Goal: Task Accomplishment & Management: Manage account settings

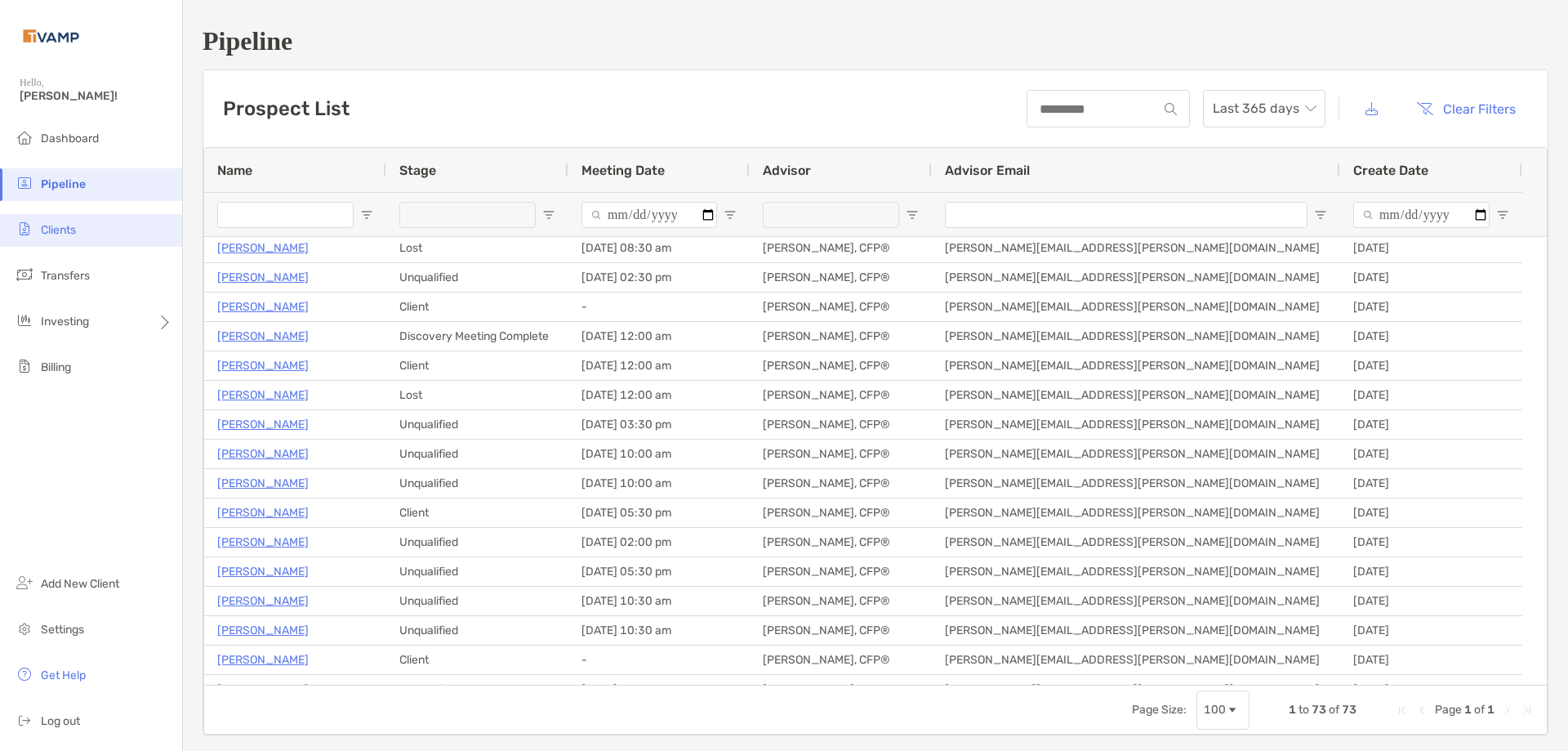
click at [71, 232] on span "Clients" at bounding box center [58, 230] width 35 height 14
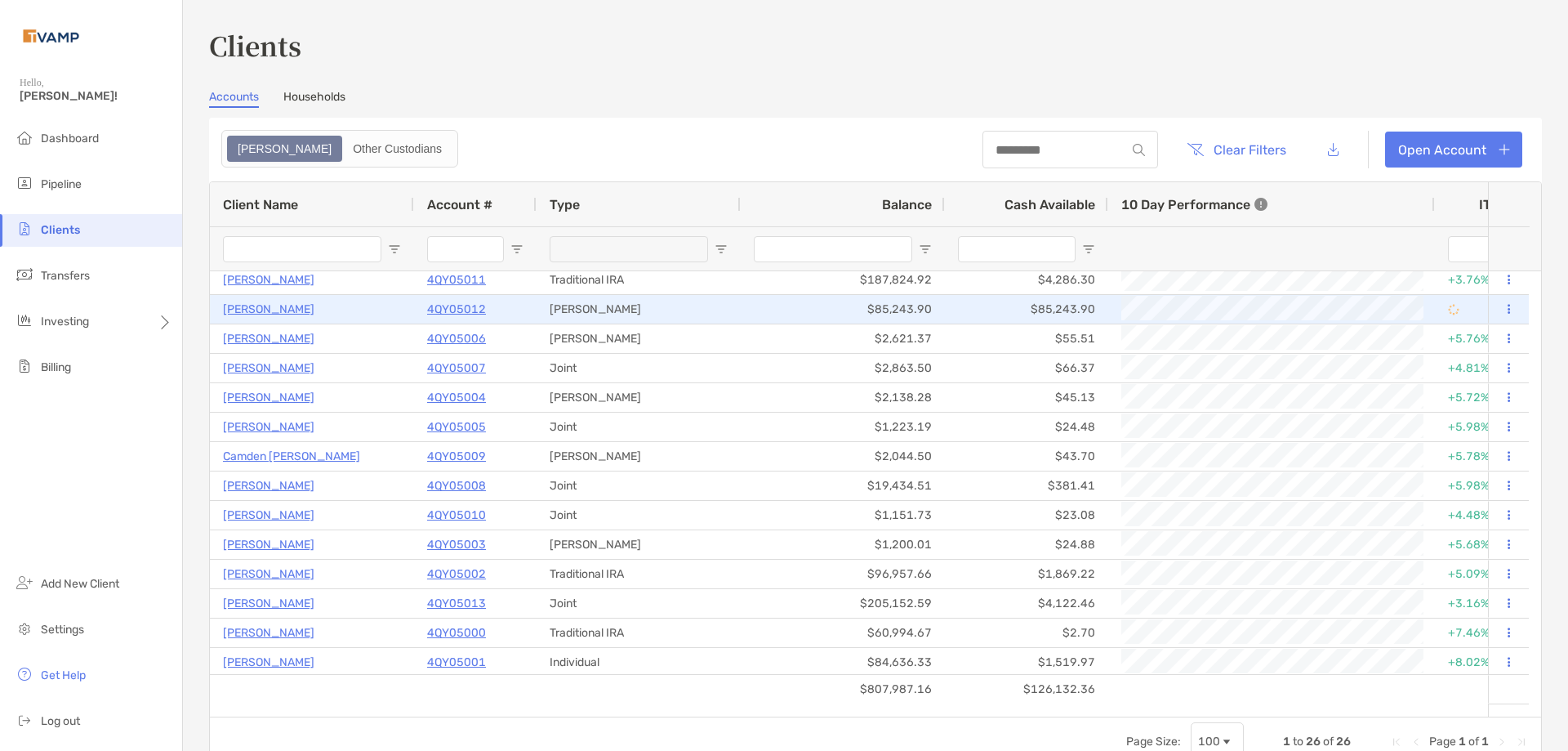
scroll to position [331, 0]
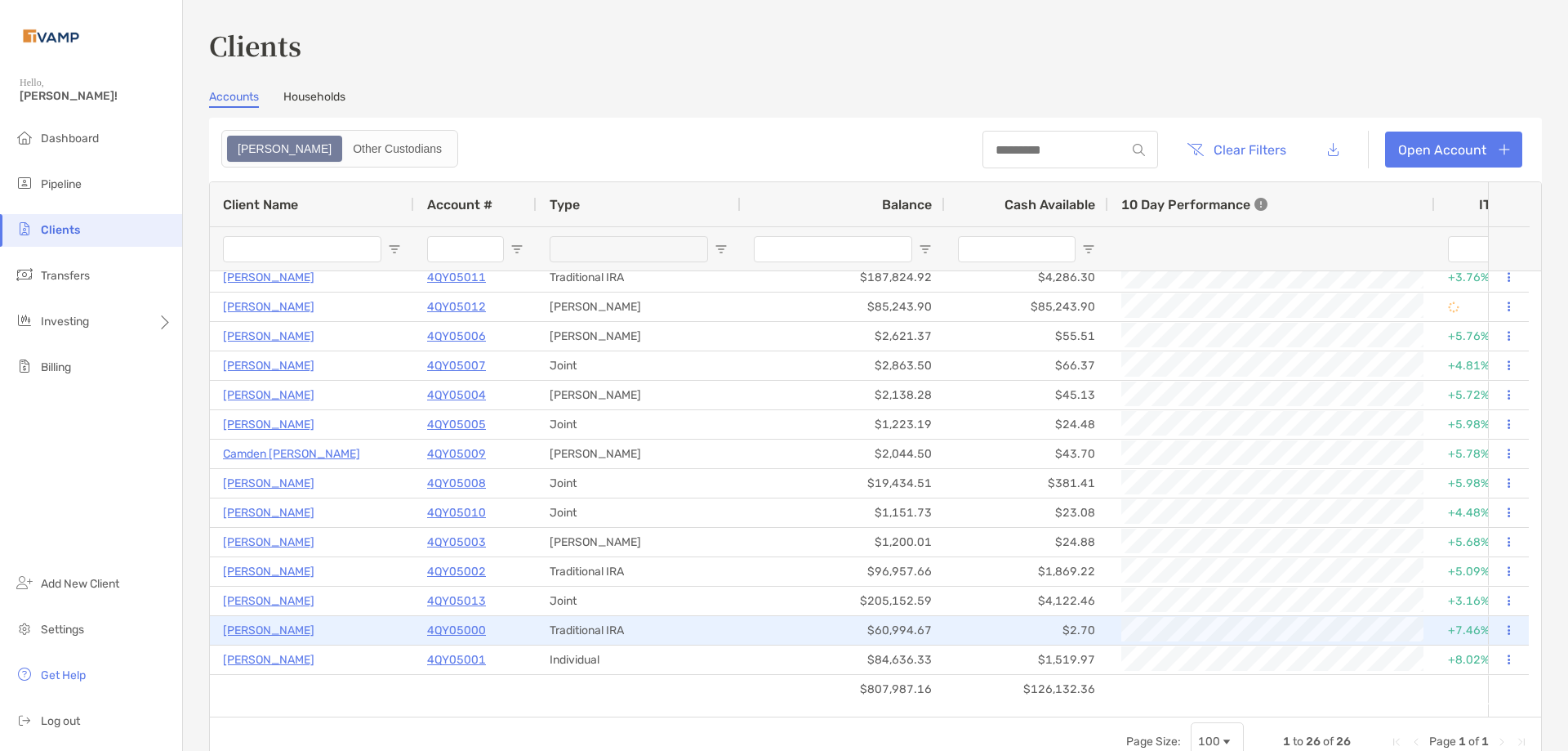
click at [452, 627] on p "4QY05000" at bounding box center [456, 630] width 59 height 20
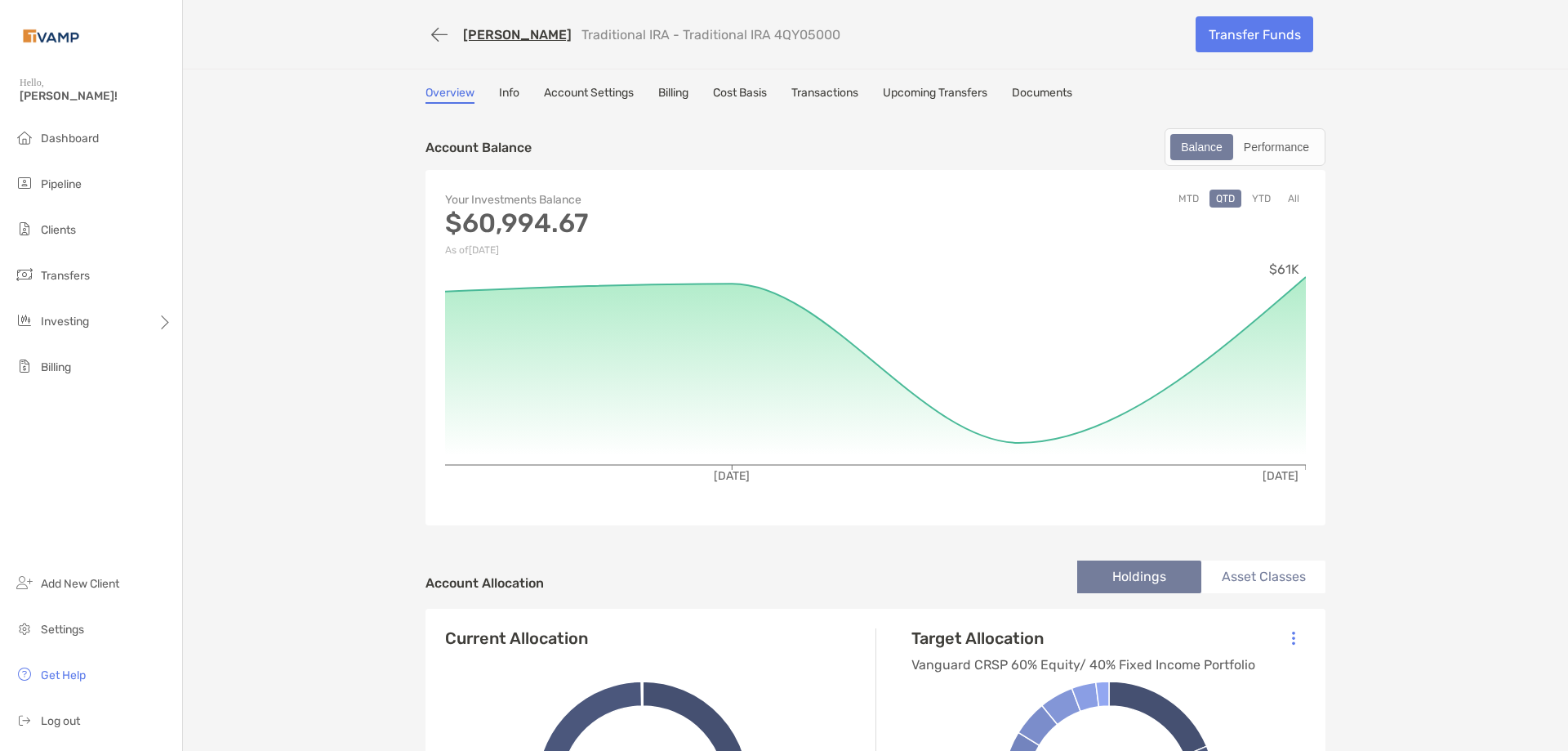
click at [830, 92] on link "Transactions" at bounding box center [825, 95] width 67 height 18
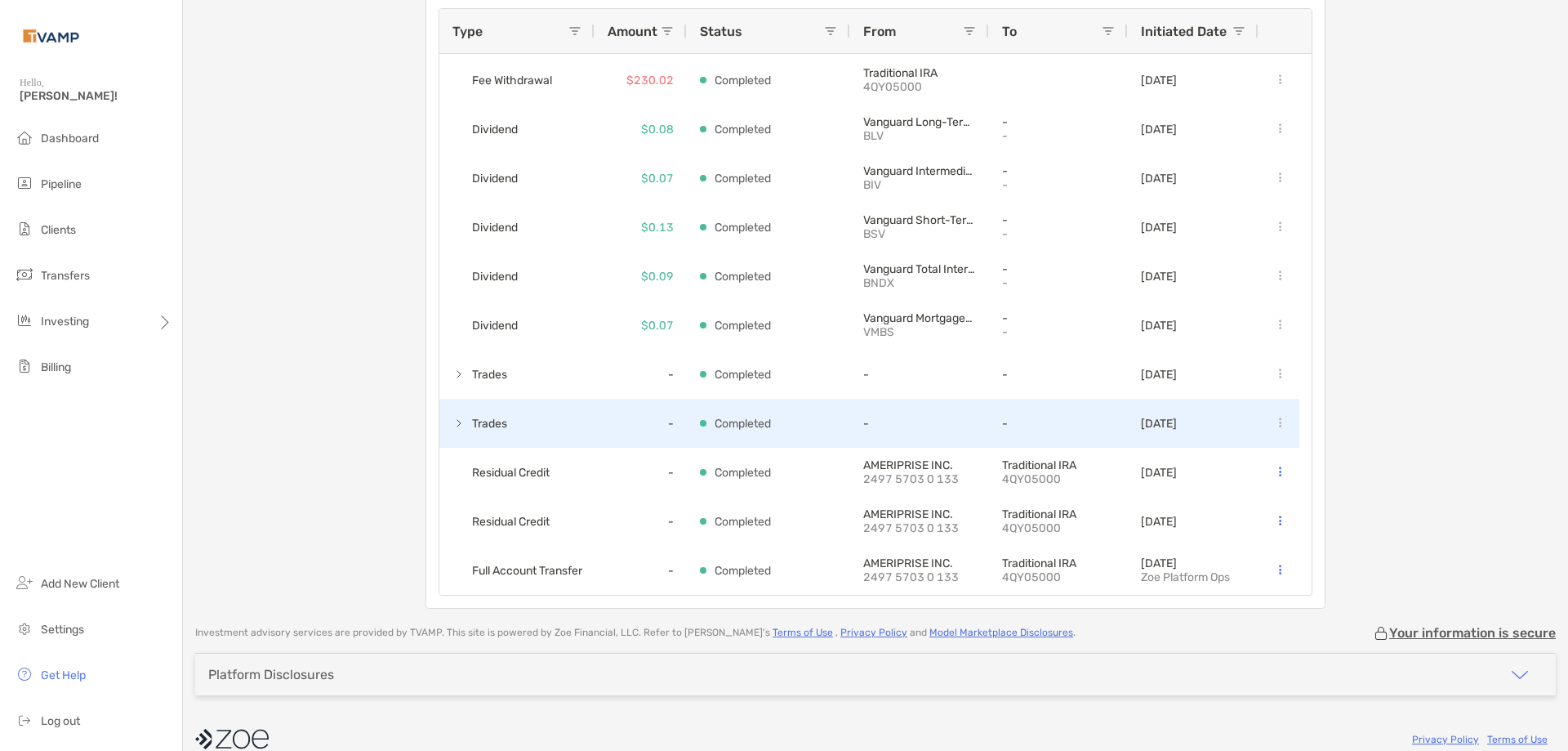
scroll to position [190, 0]
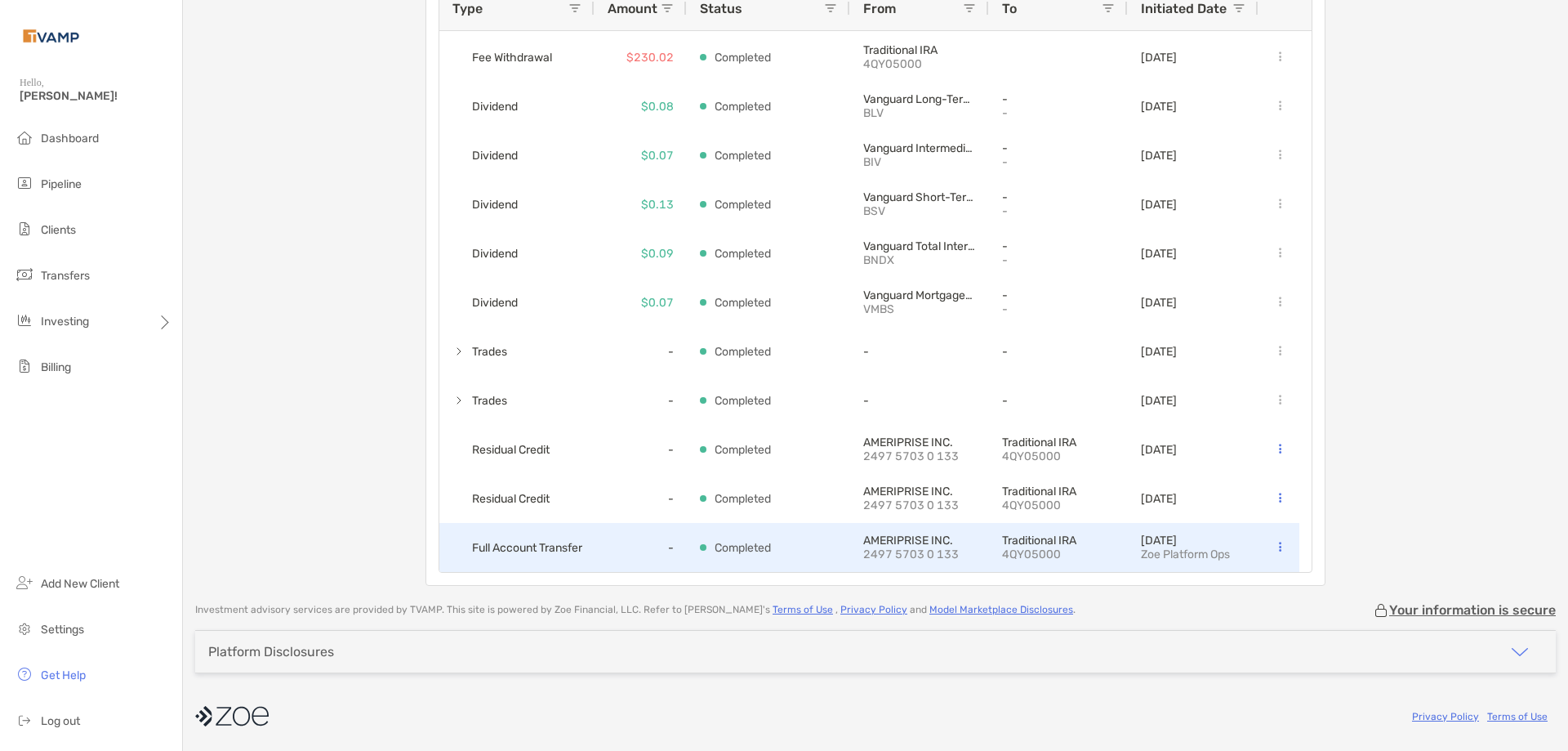
click at [1279, 547] on icon at bounding box center [1280, 546] width 2 height 11
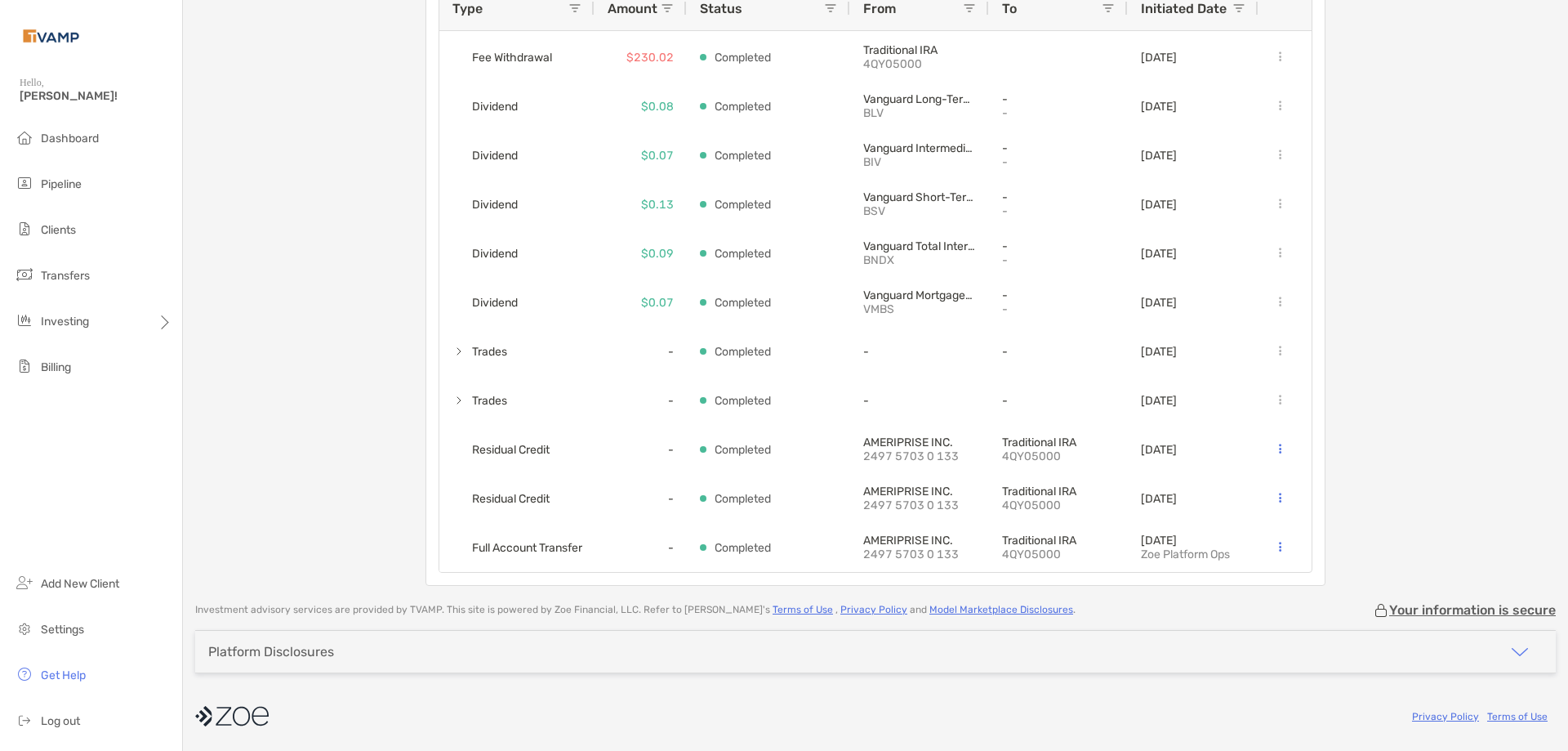
click at [369, 497] on div "[PERSON_NAME] Traditional IRA - Traditional IRA 4QY05000 Transfer Funds Overvie…" at bounding box center [876, 198] width 1386 height 776
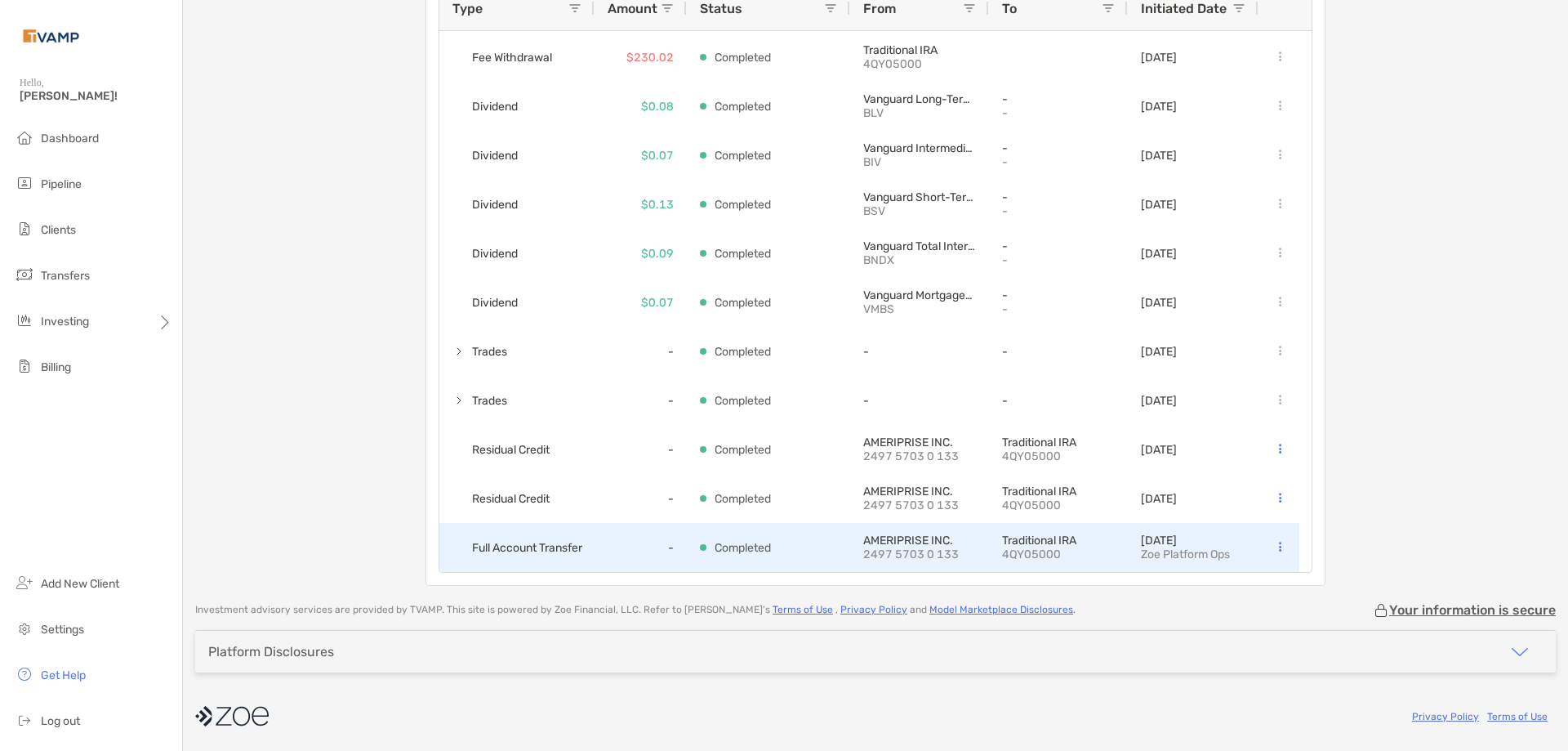
click at [522, 546] on span "Full Account Transfer" at bounding box center [527, 547] width 110 height 27
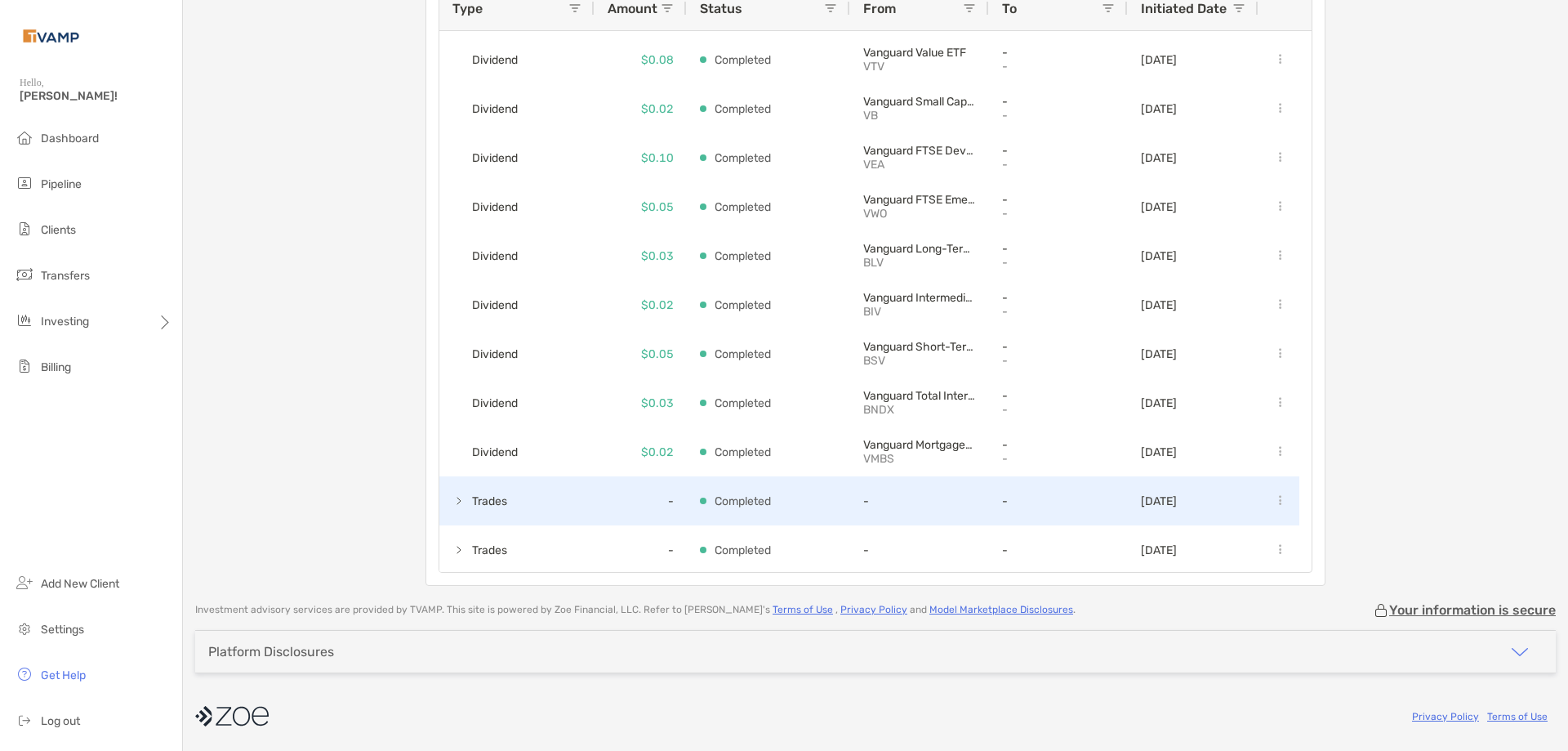
scroll to position [0, 0]
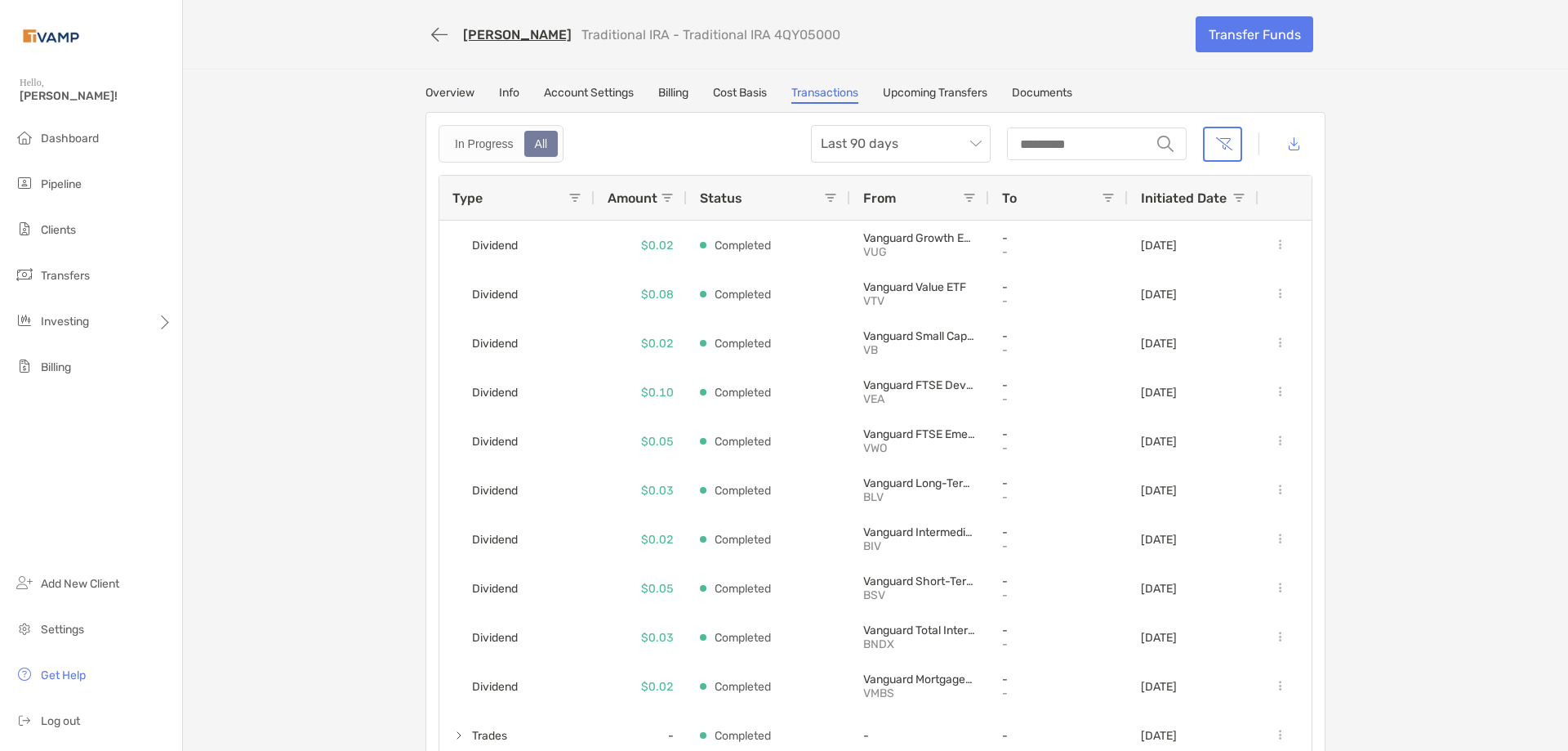
click at [506, 94] on link "Info" at bounding box center [509, 95] width 20 height 18
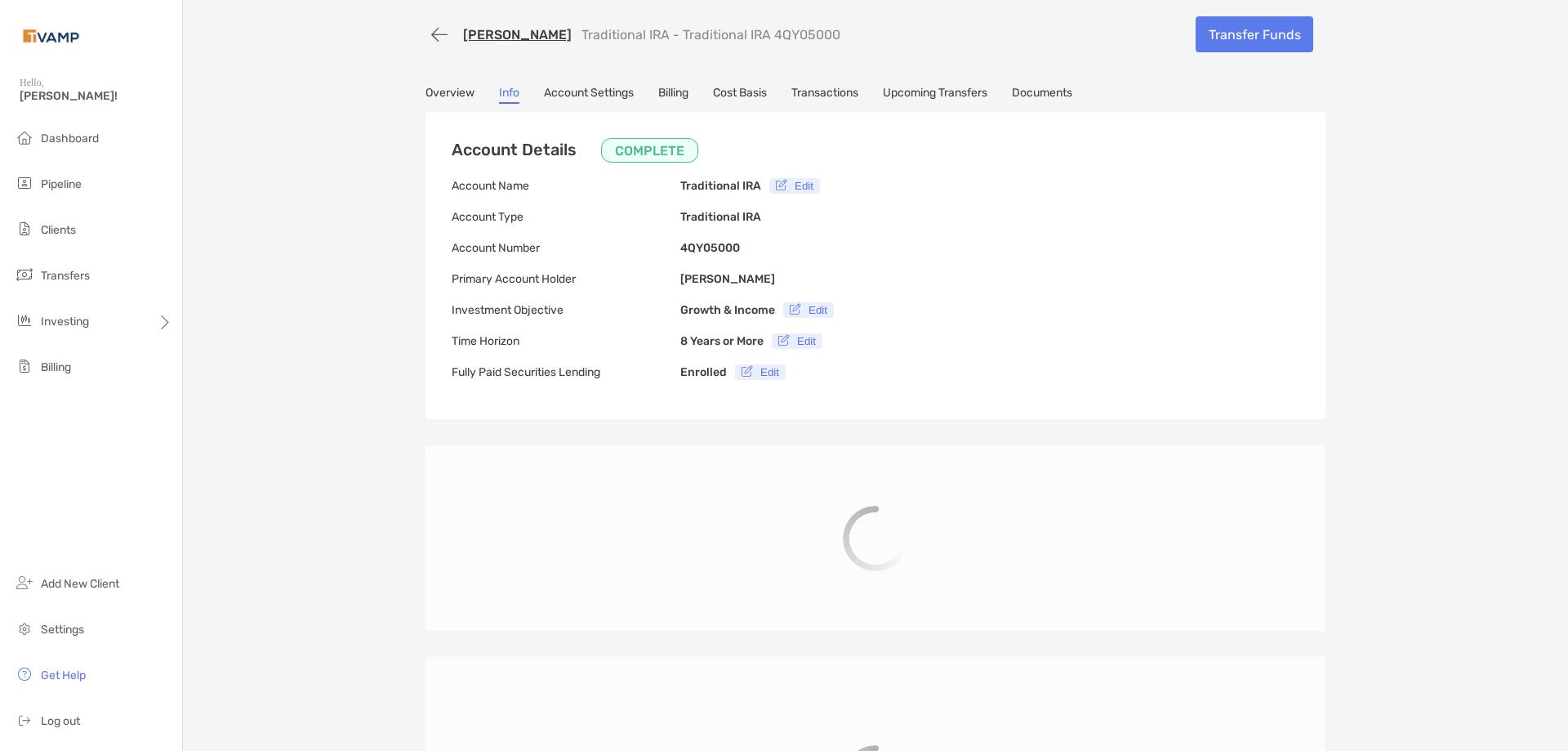
type input "**********"
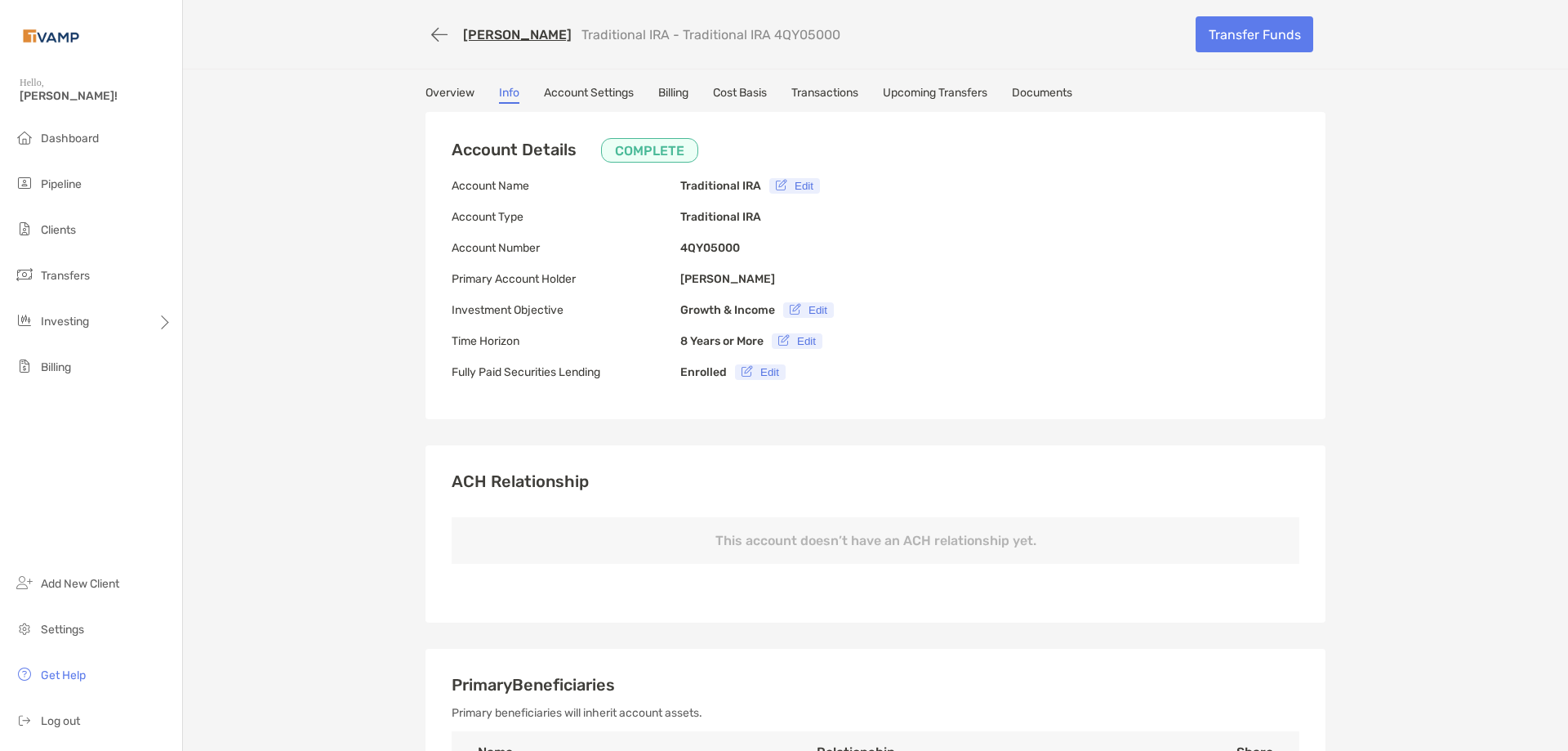
click at [439, 92] on link "Overview" at bounding box center [450, 95] width 49 height 18
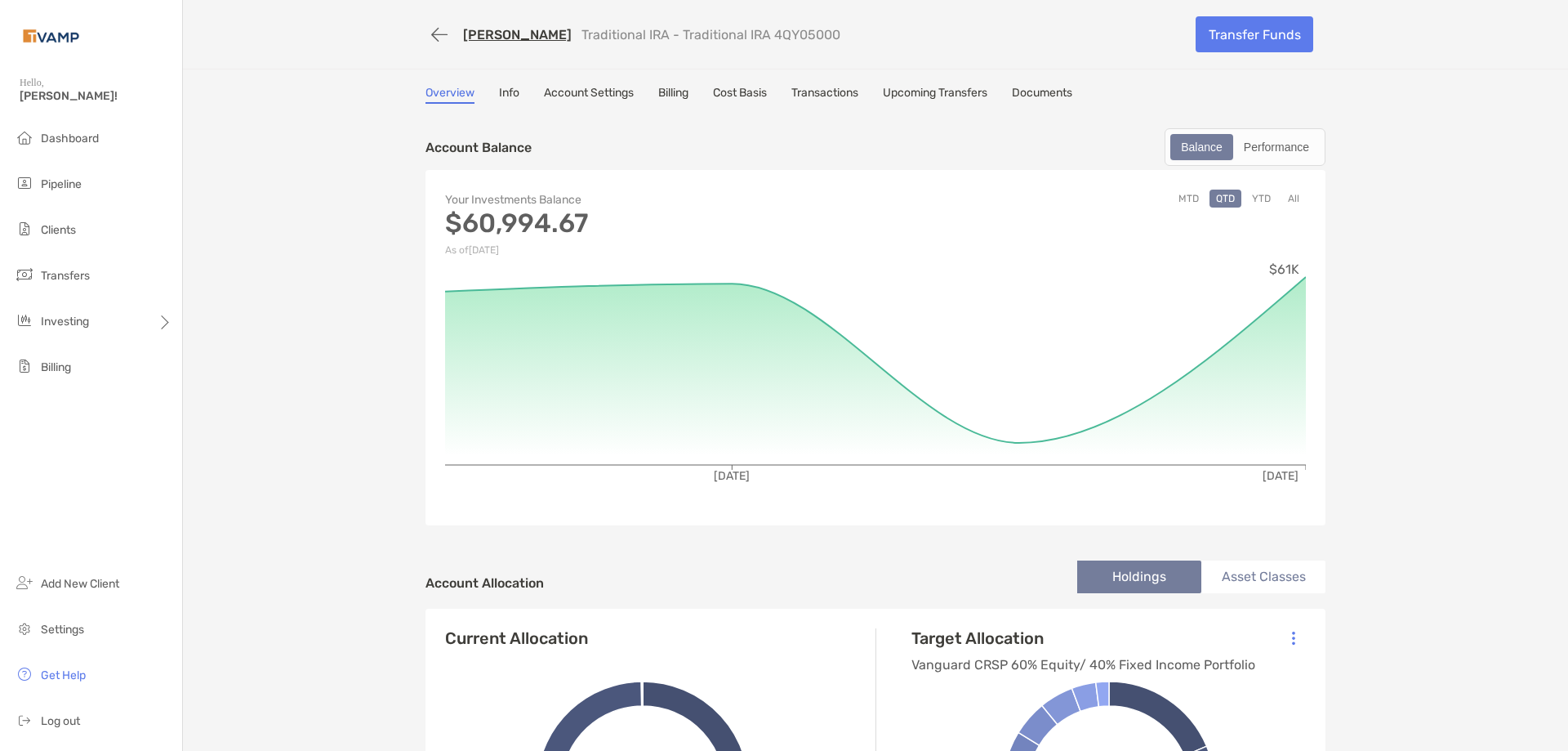
click at [1283, 200] on button "All" at bounding box center [1294, 199] width 25 height 18
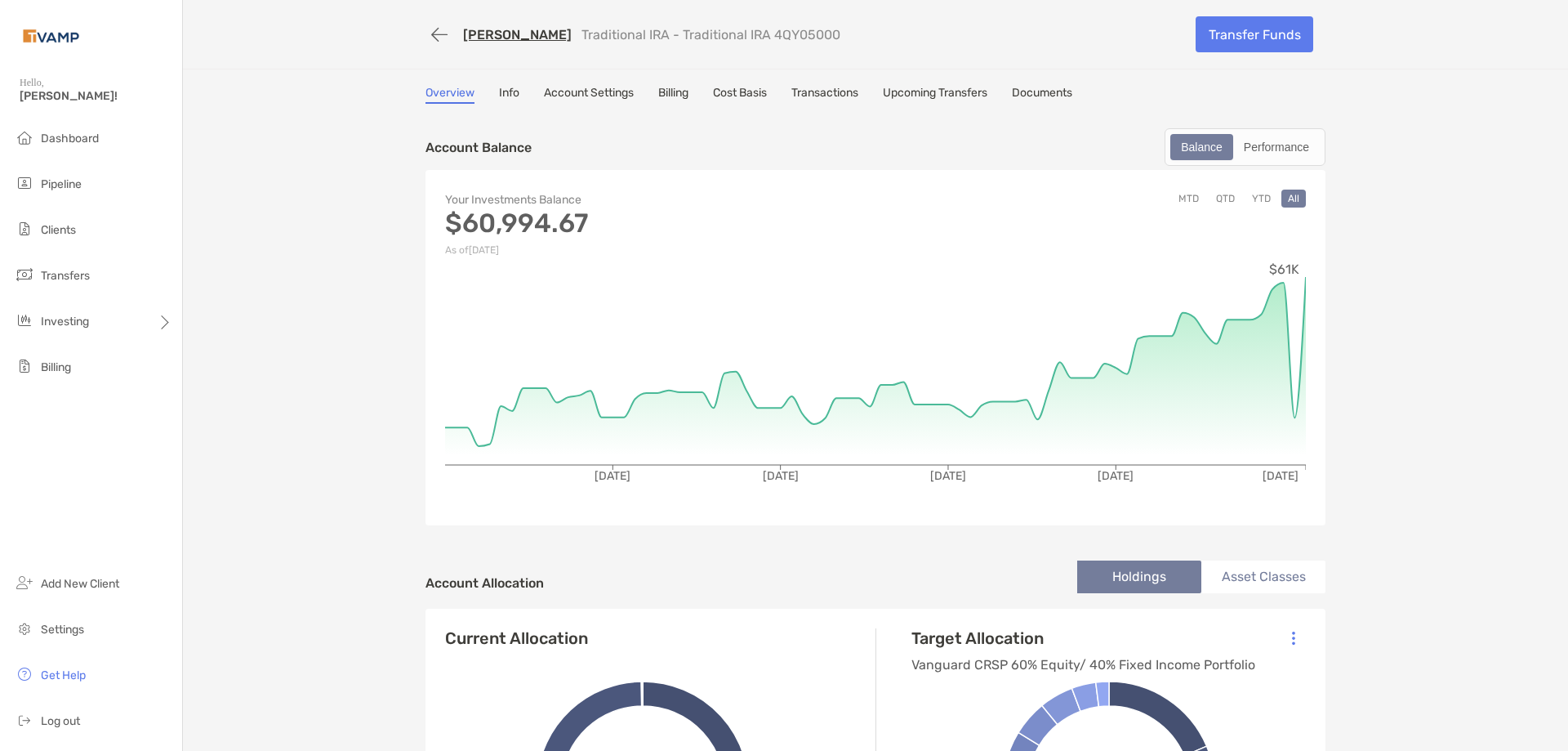
click at [505, 92] on link "Info" at bounding box center [509, 95] width 20 height 18
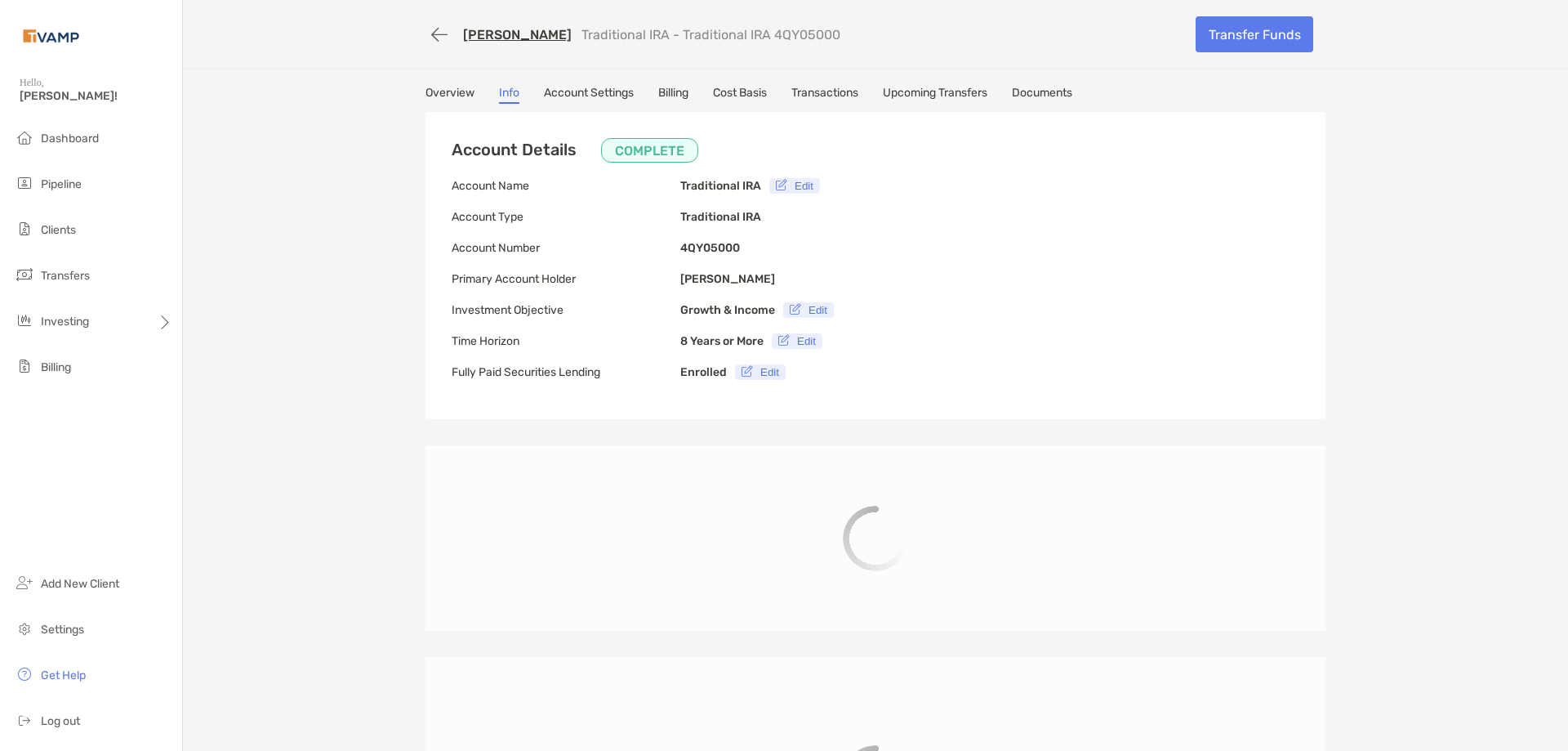
type input "**********"
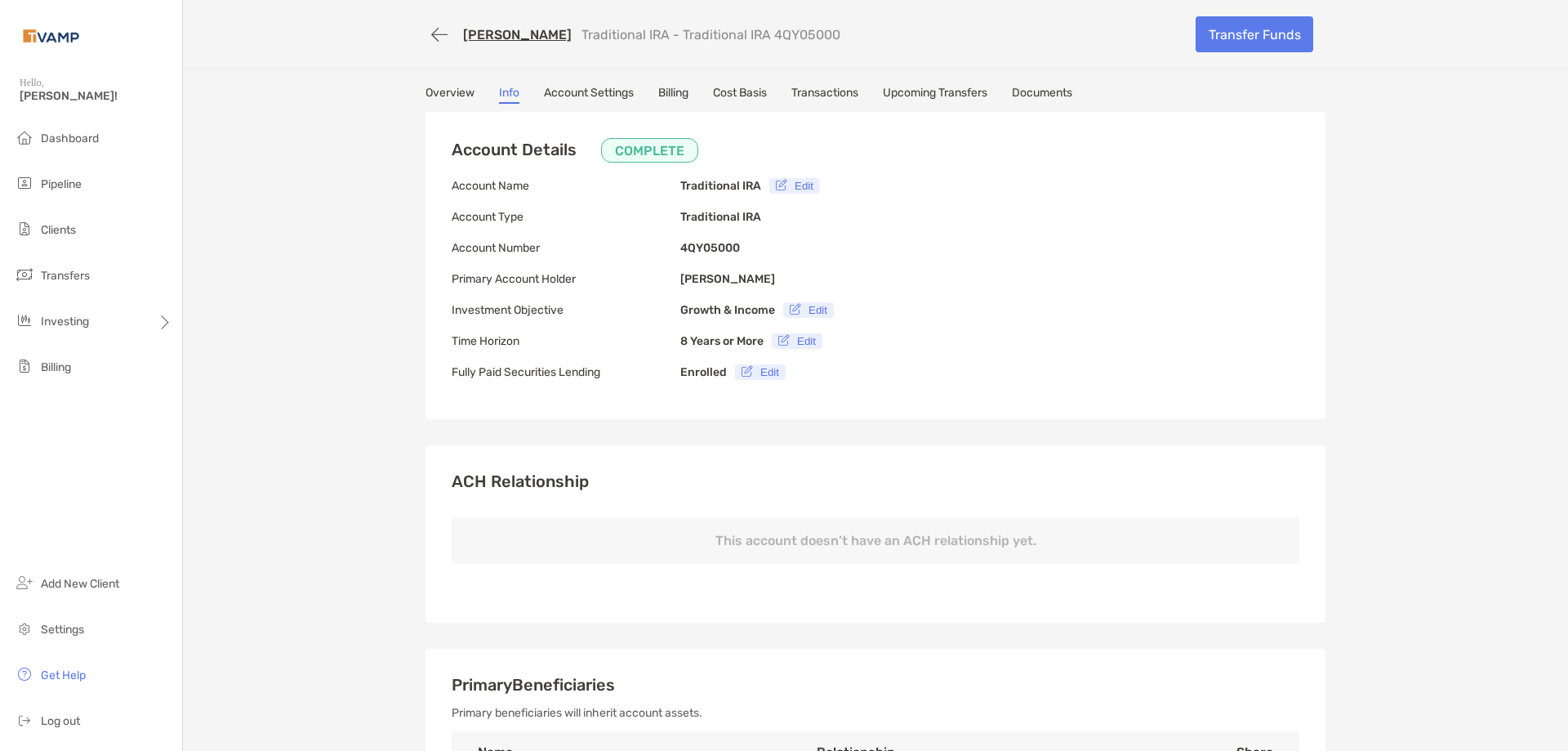
click at [664, 88] on link "Billing" at bounding box center [673, 95] width 30 height 18
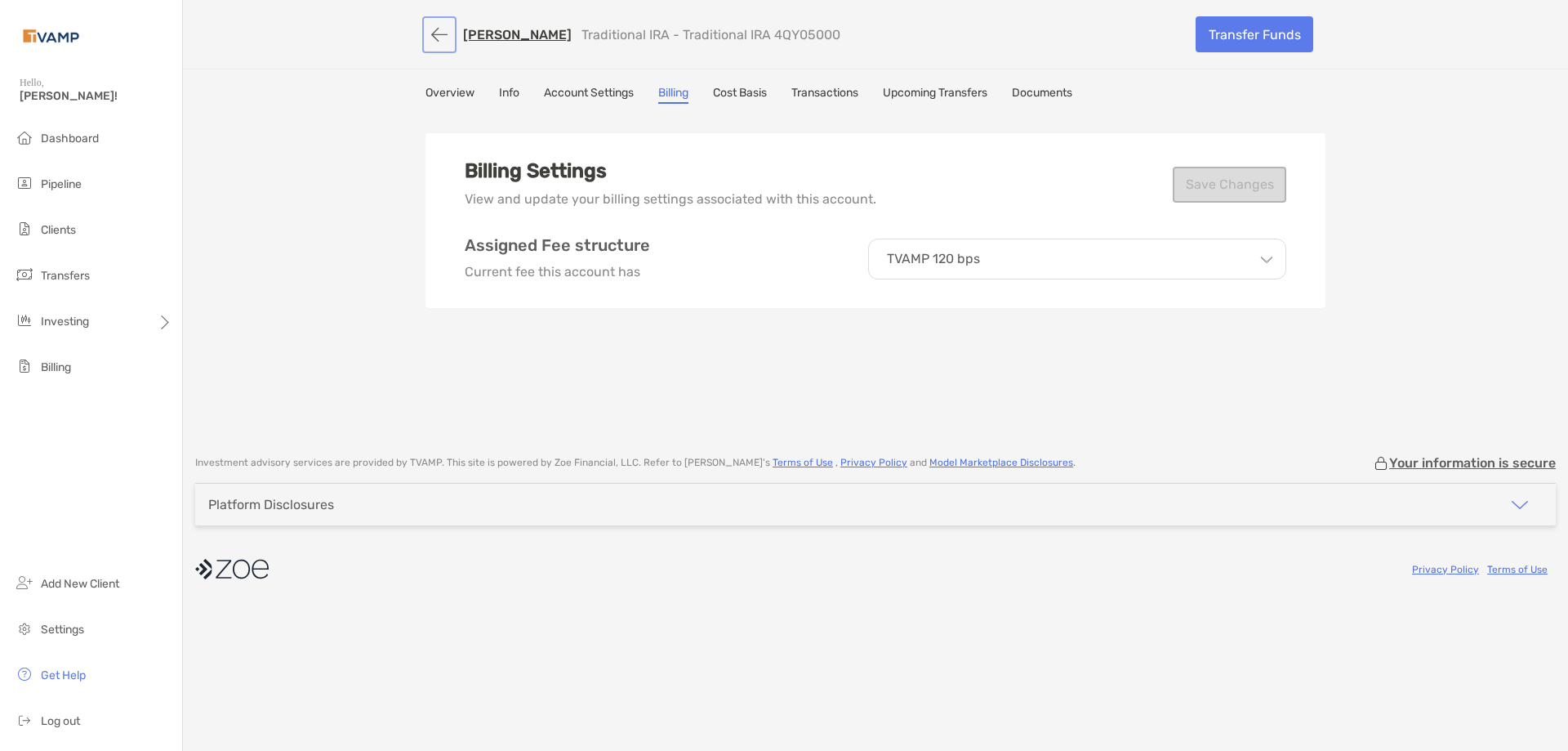
click at [436, 35] on button "button" at bounding box center [439, 34] width 28 height 30
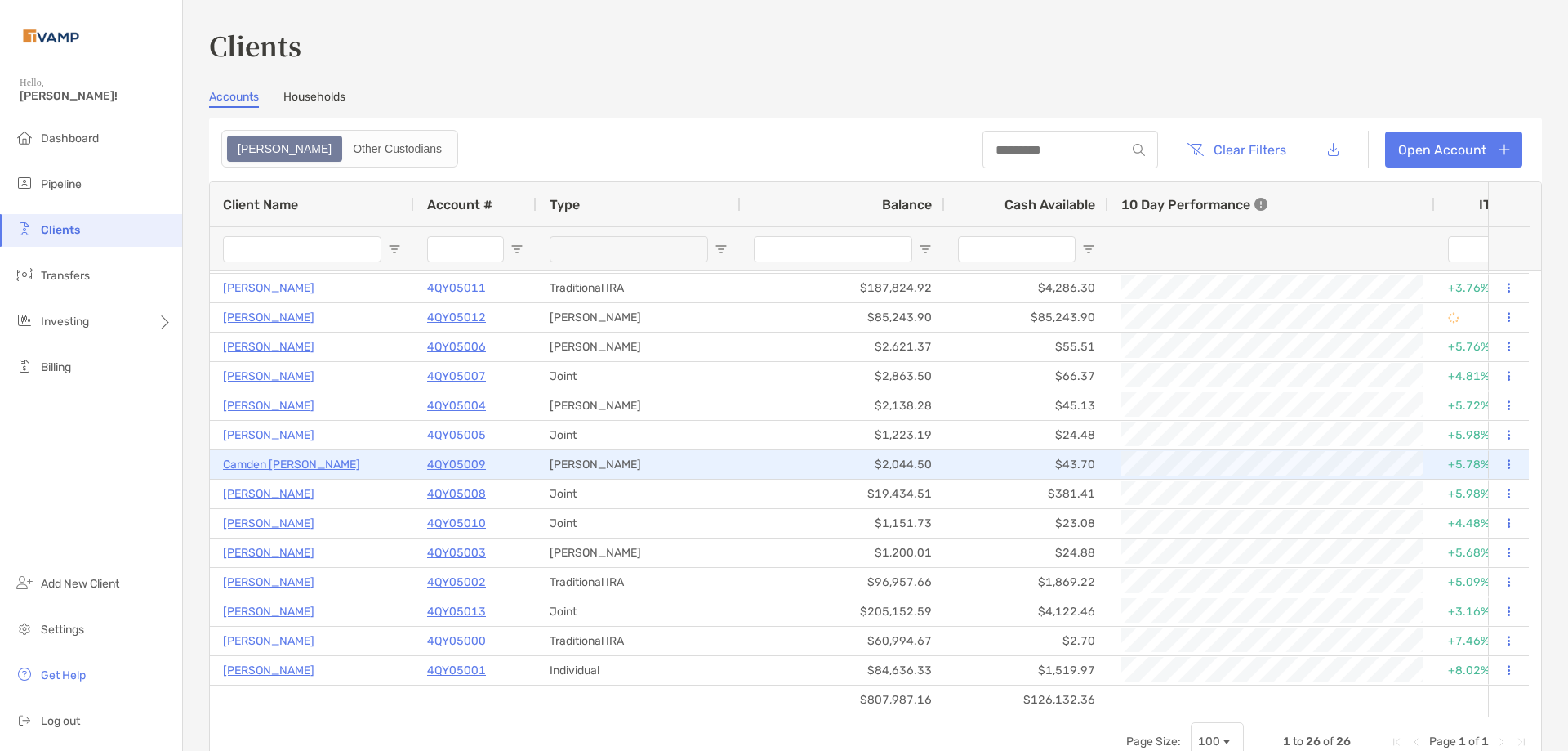
scroll to position [331, 0]
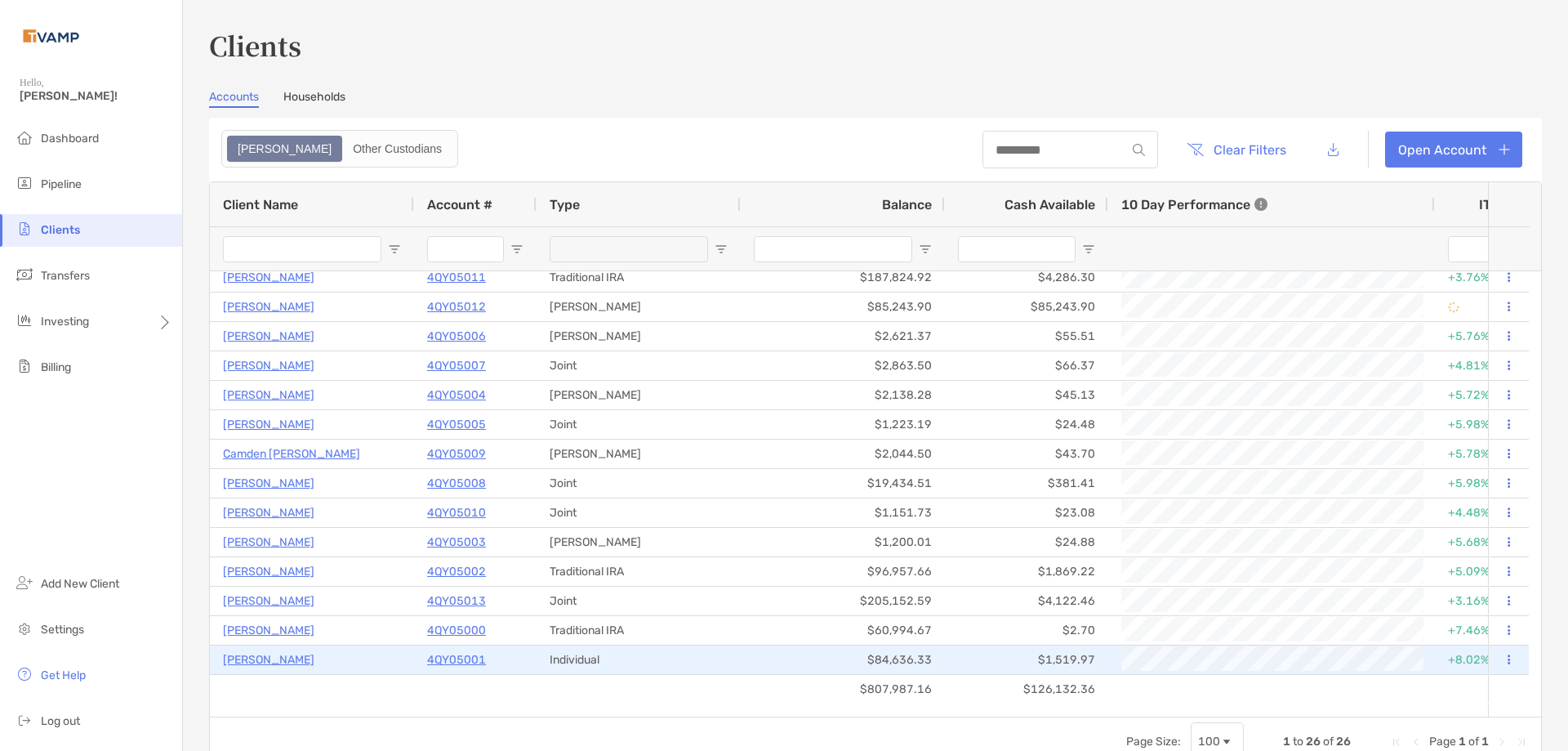
click at [459, 659] on p "4QY05001" at bounding box center [456, 659] width 59 height 20
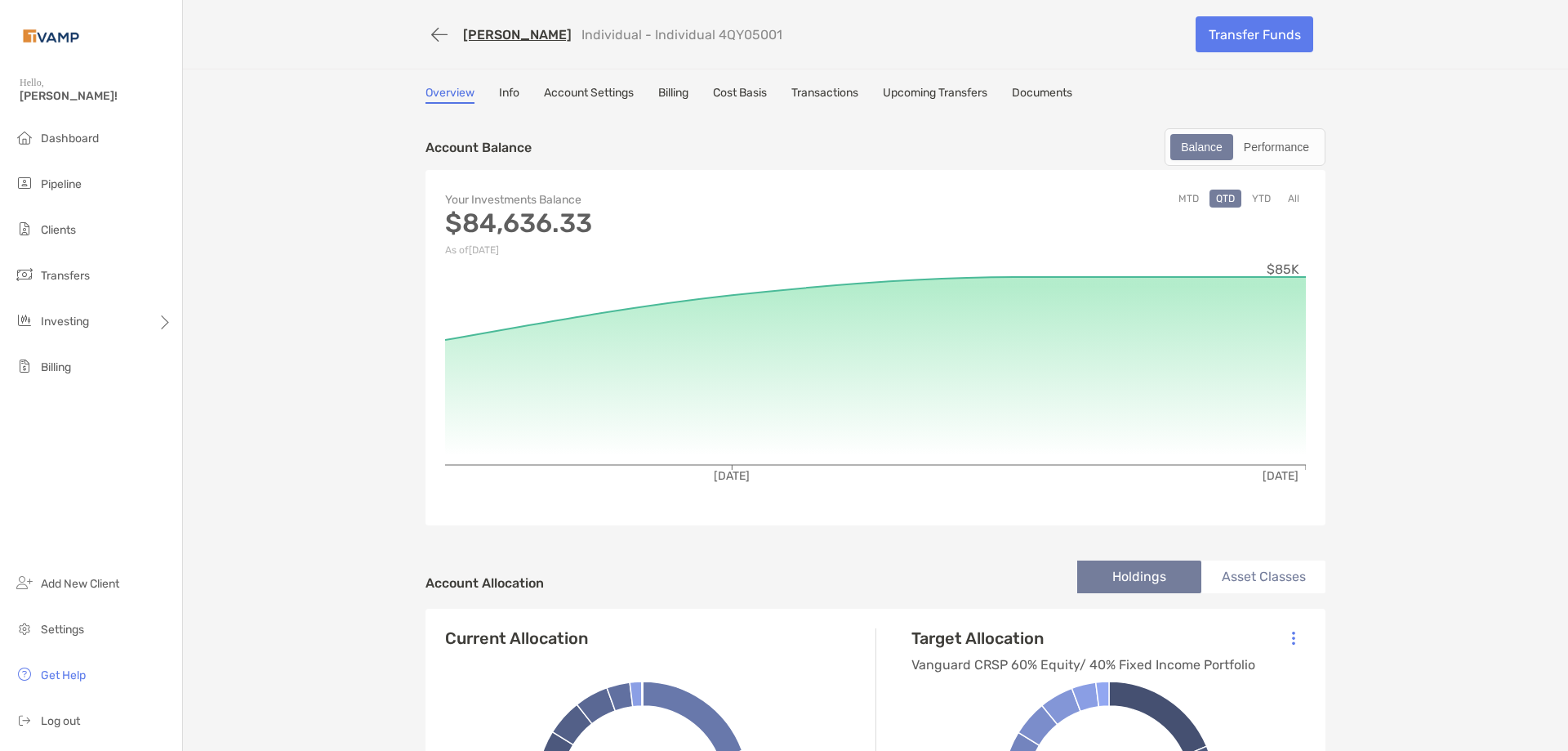
click at [1289, 199] on button "All" at bounding box center [1294, 199] width 25 height 18
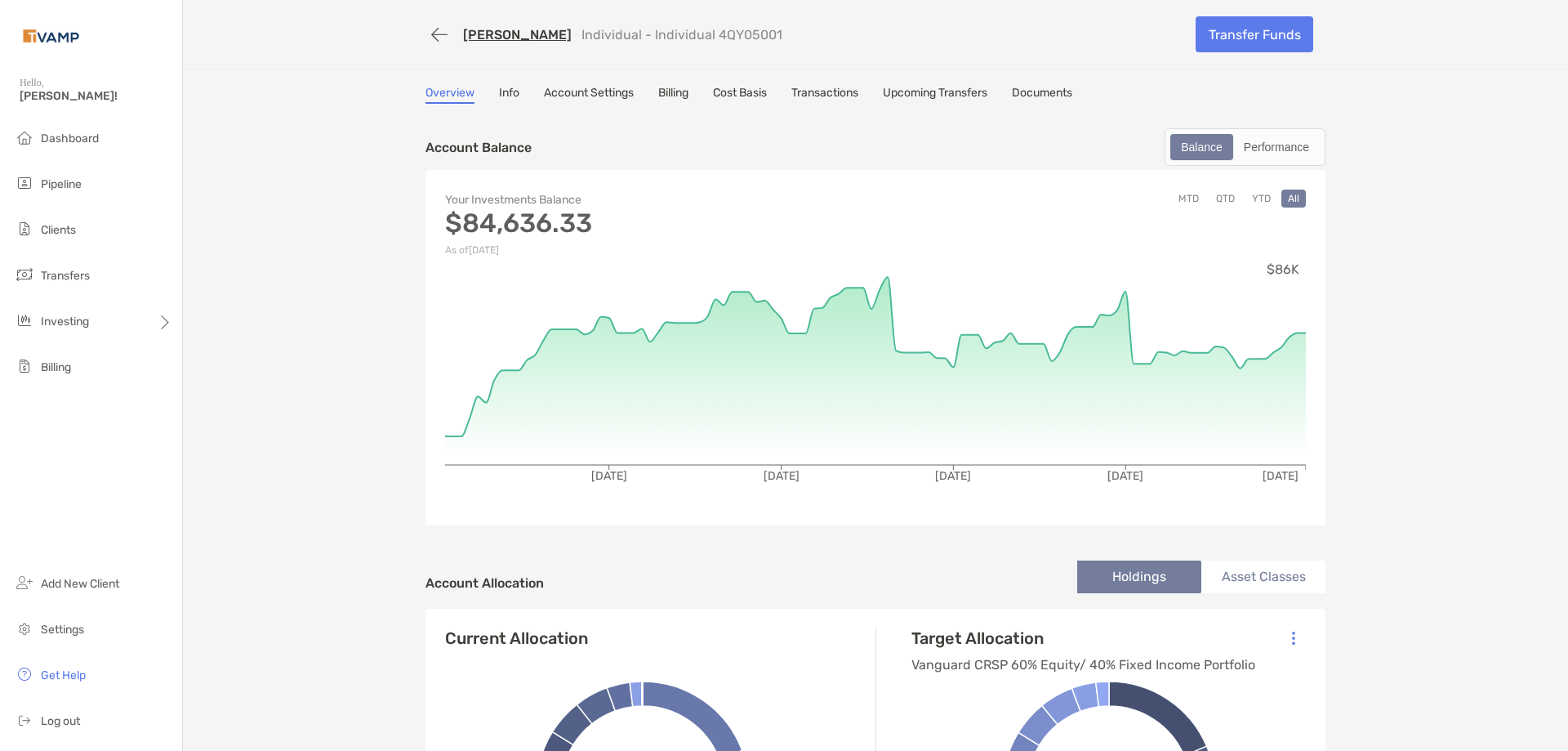
click at [673, 92] on link "Billing" at bounding box center [673, 95] width 30 height 18
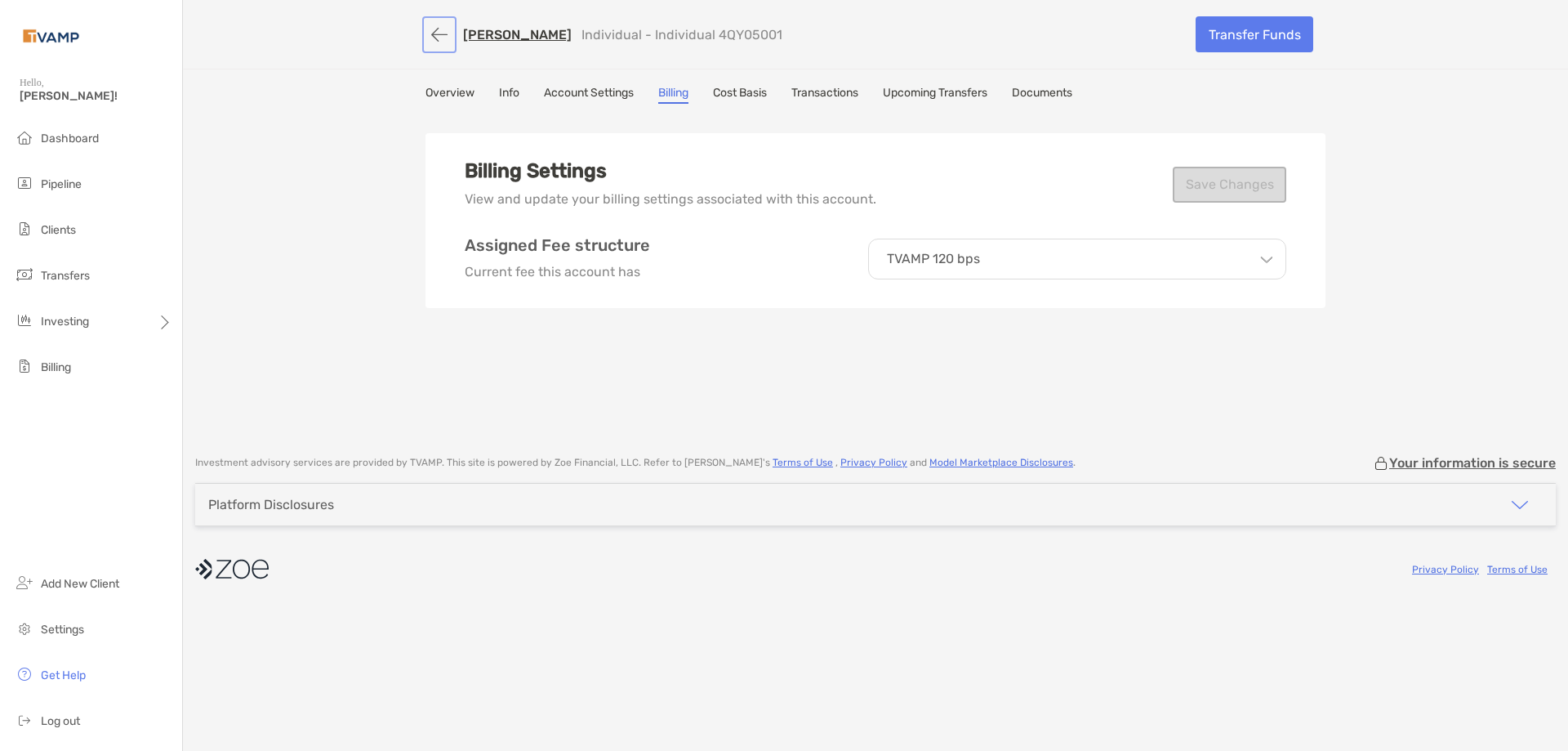
click at [428, 32] on button "button" at bounding box center [439, 34] width 28 height 30
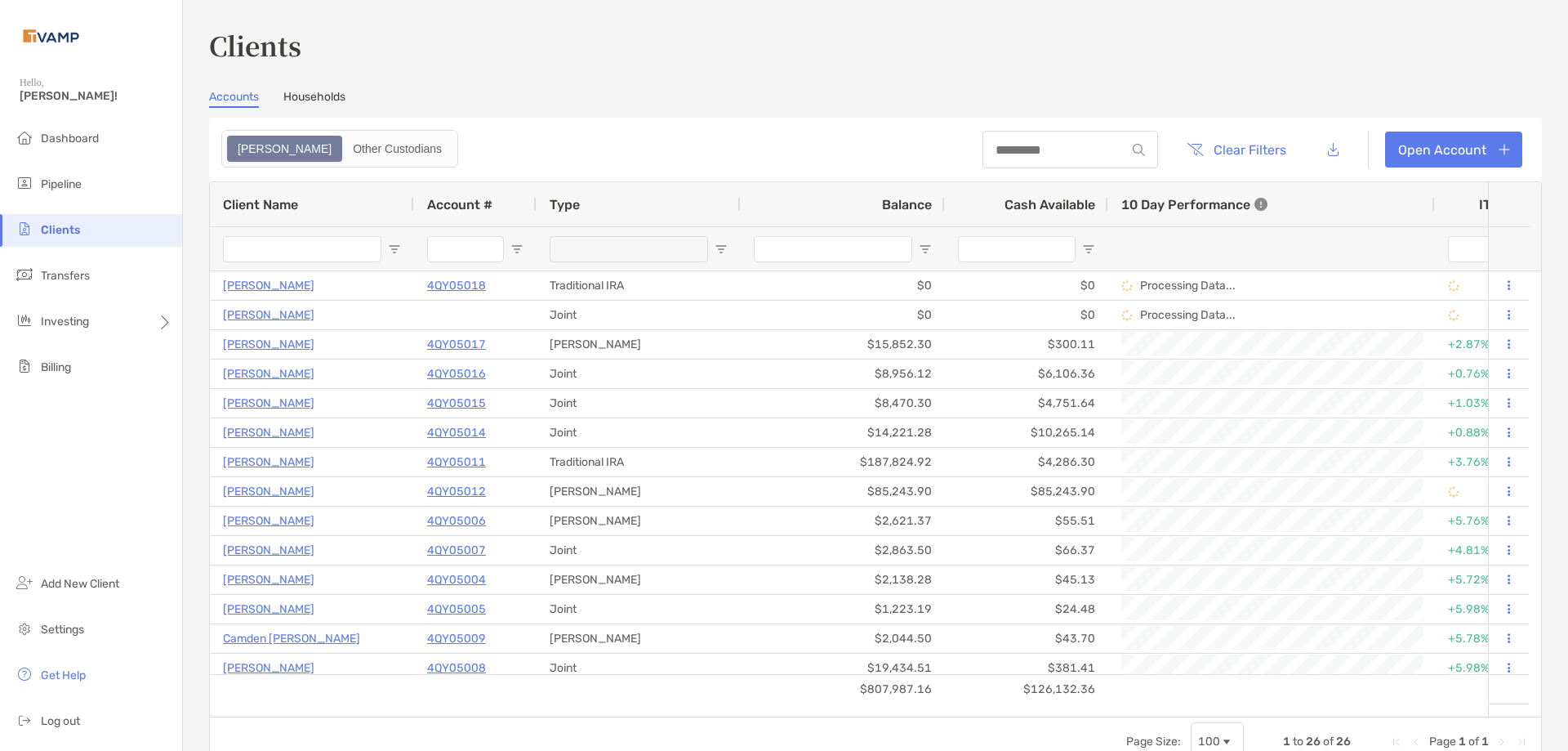
scroll to position [164, 0]
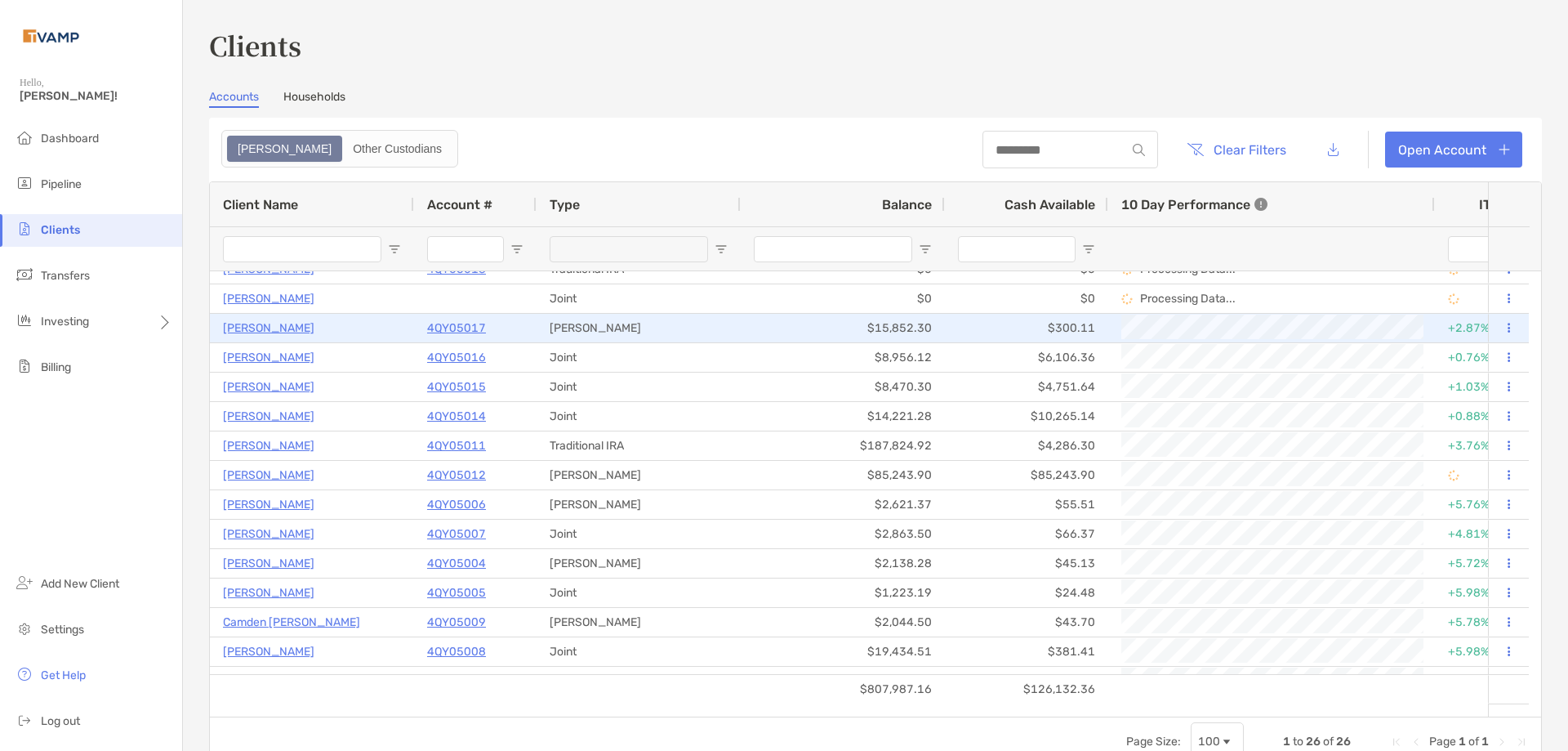
click at [266, 325] on p "[PERSON_NAME]" at bounding box center [269, 327] width 92 height 20
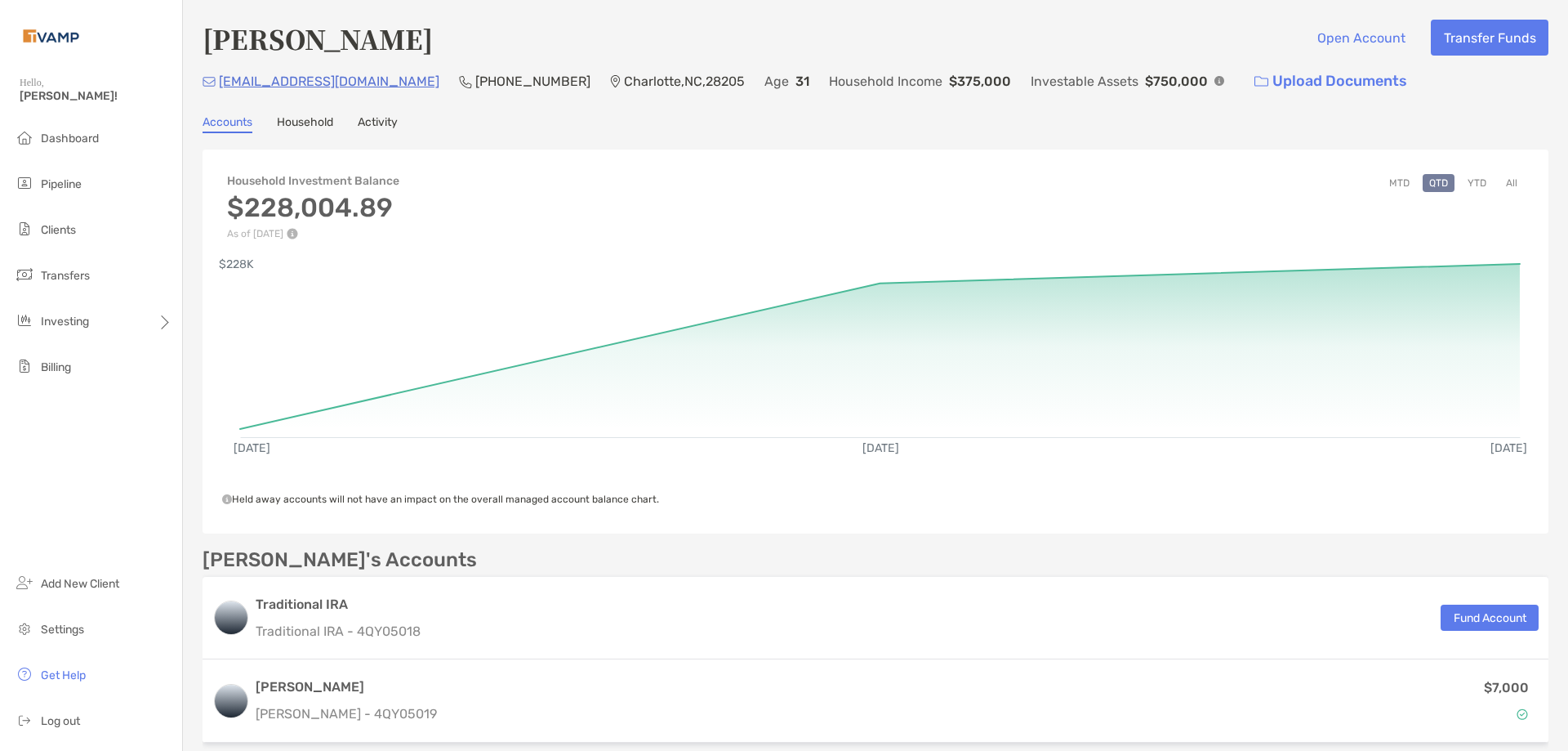
click at [1508, 182] on button "All" at bounding box center [1512, 183] width 25 height 18
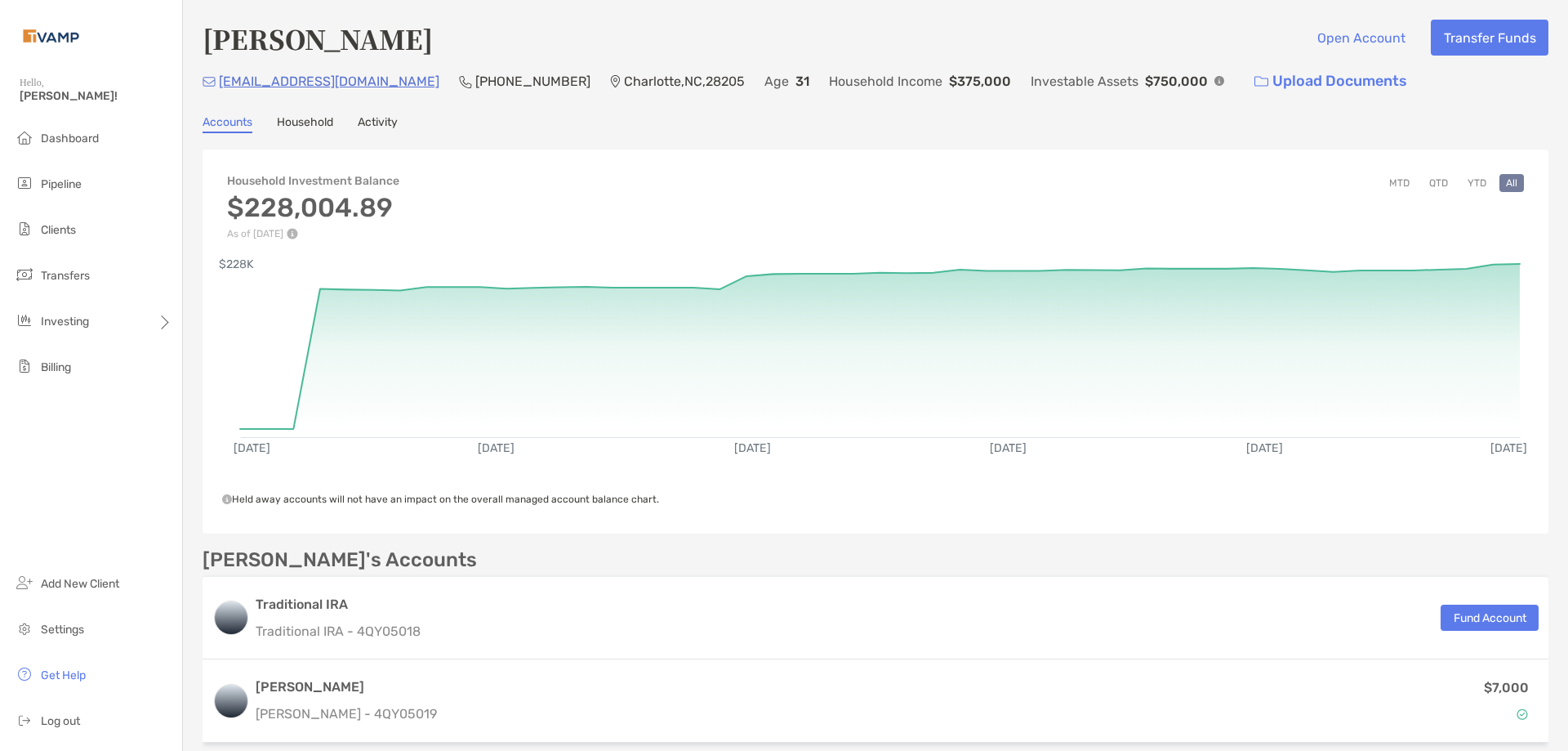
click at [389, 120] on link "Activity" at bounding box center [377, 124] width 40 height 18
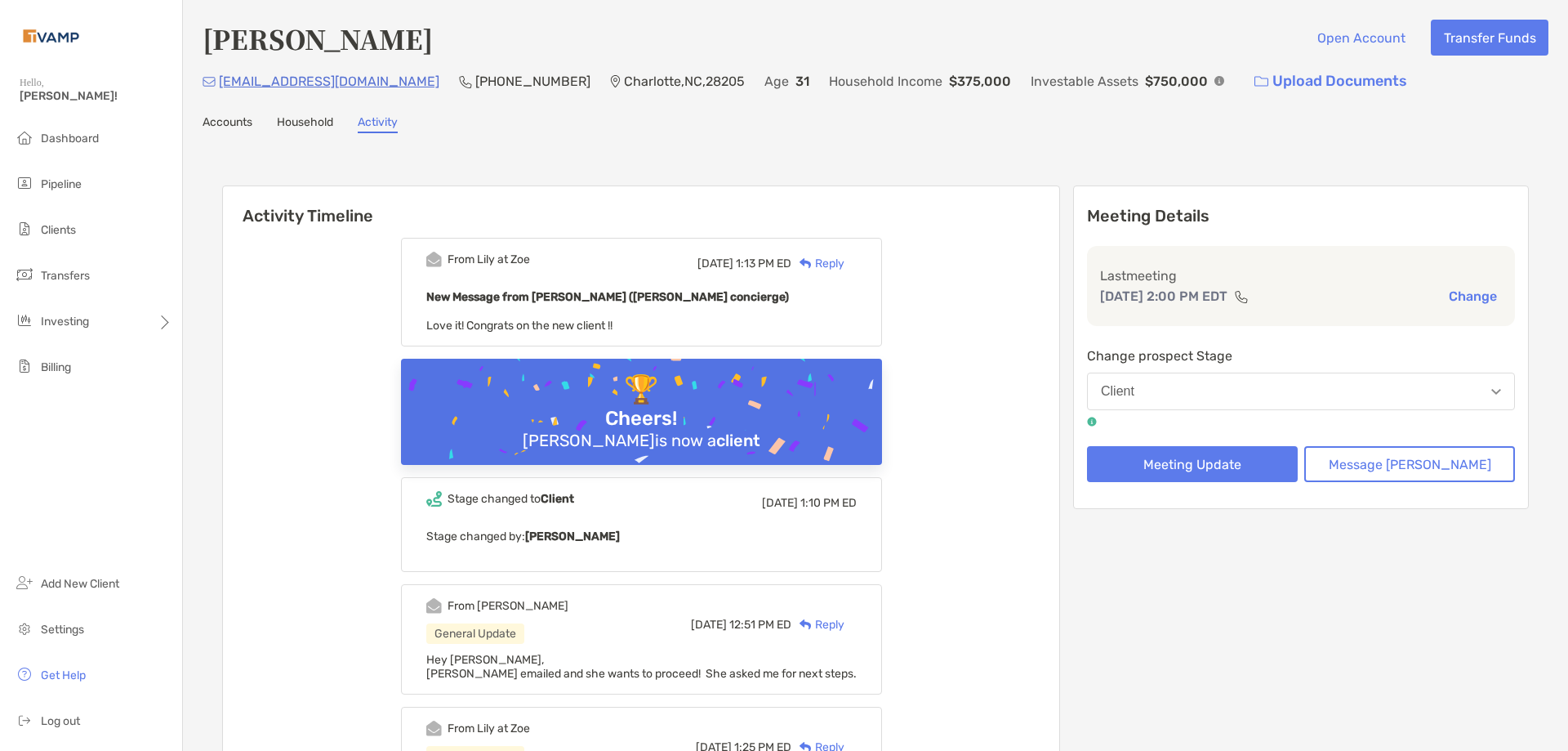
click at [228, 122] on link "Accounts" at bounding box center [227, 124] width 50 height 18
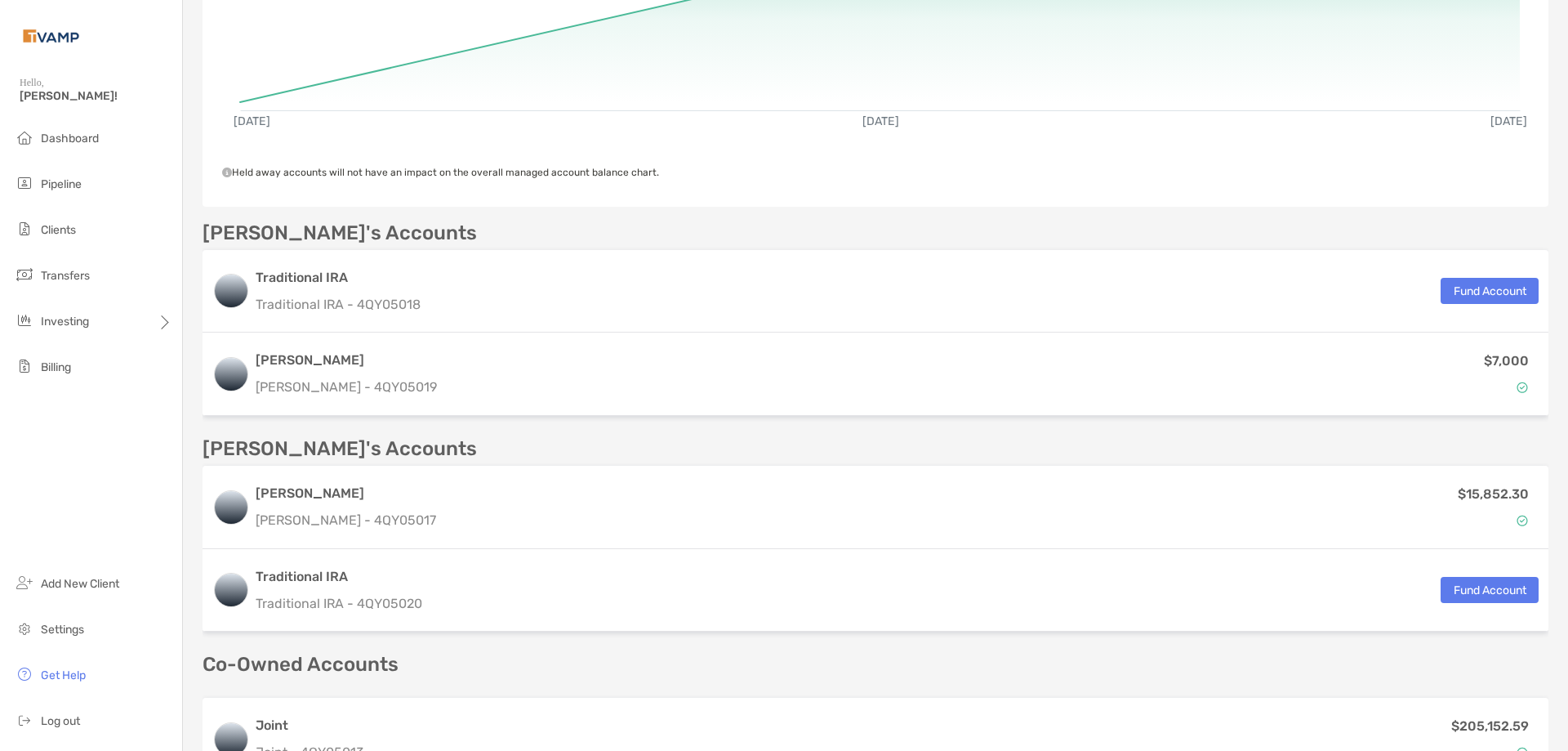
scroll to position [547, 0]
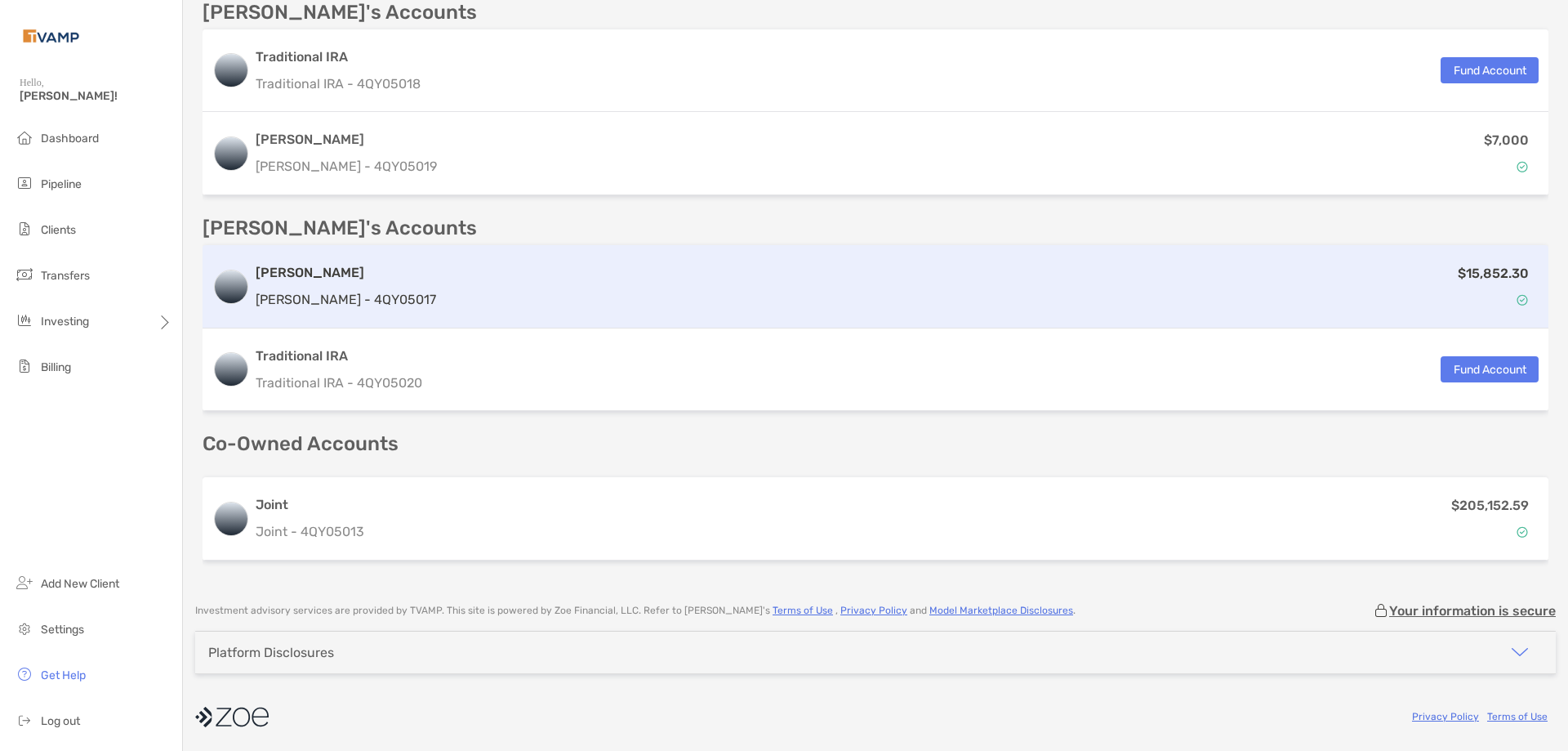
click at [286, 276] on h3 "[PERSON_NAME]" at bounding box center [346, 273] width 181 height 20
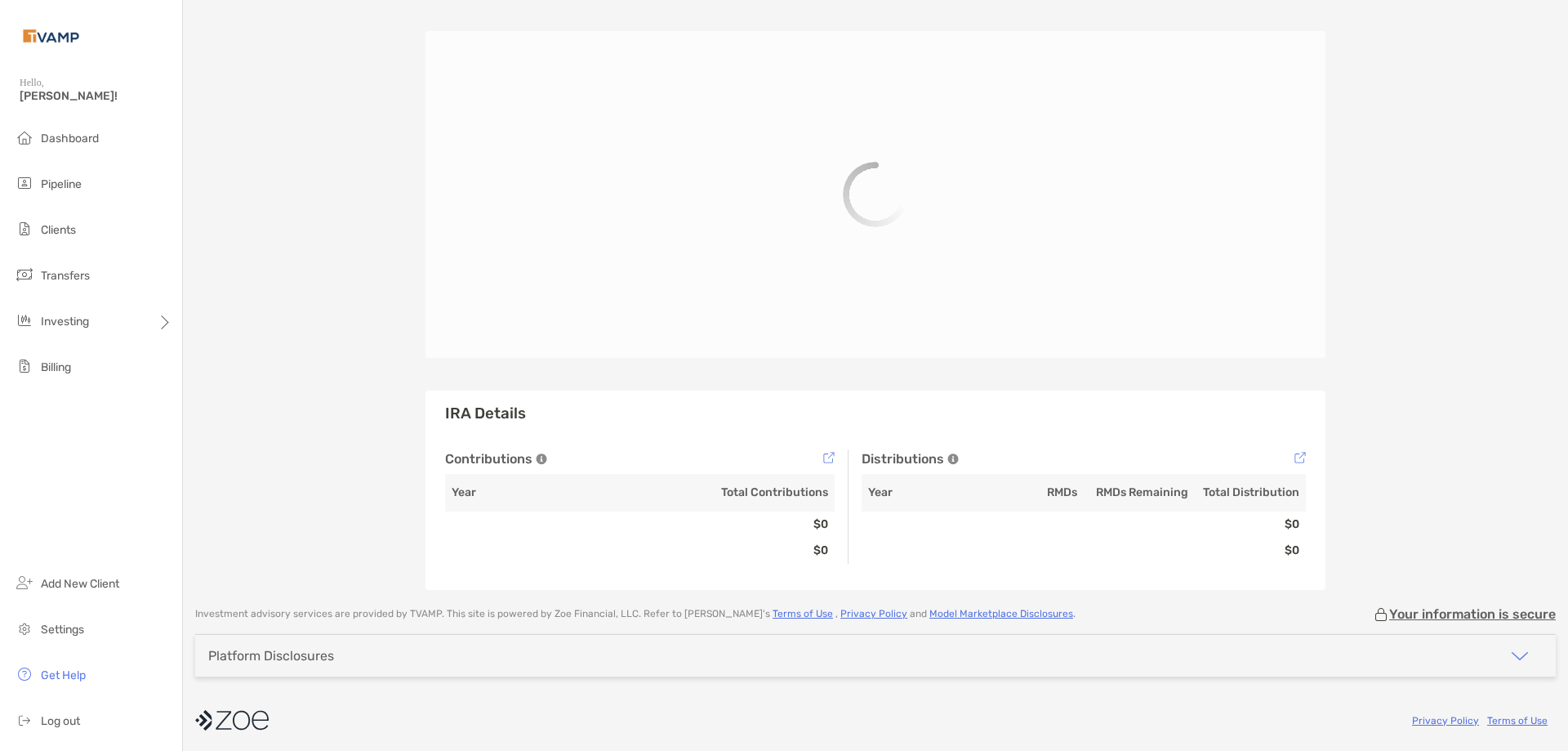
scroll to position [128, 0]
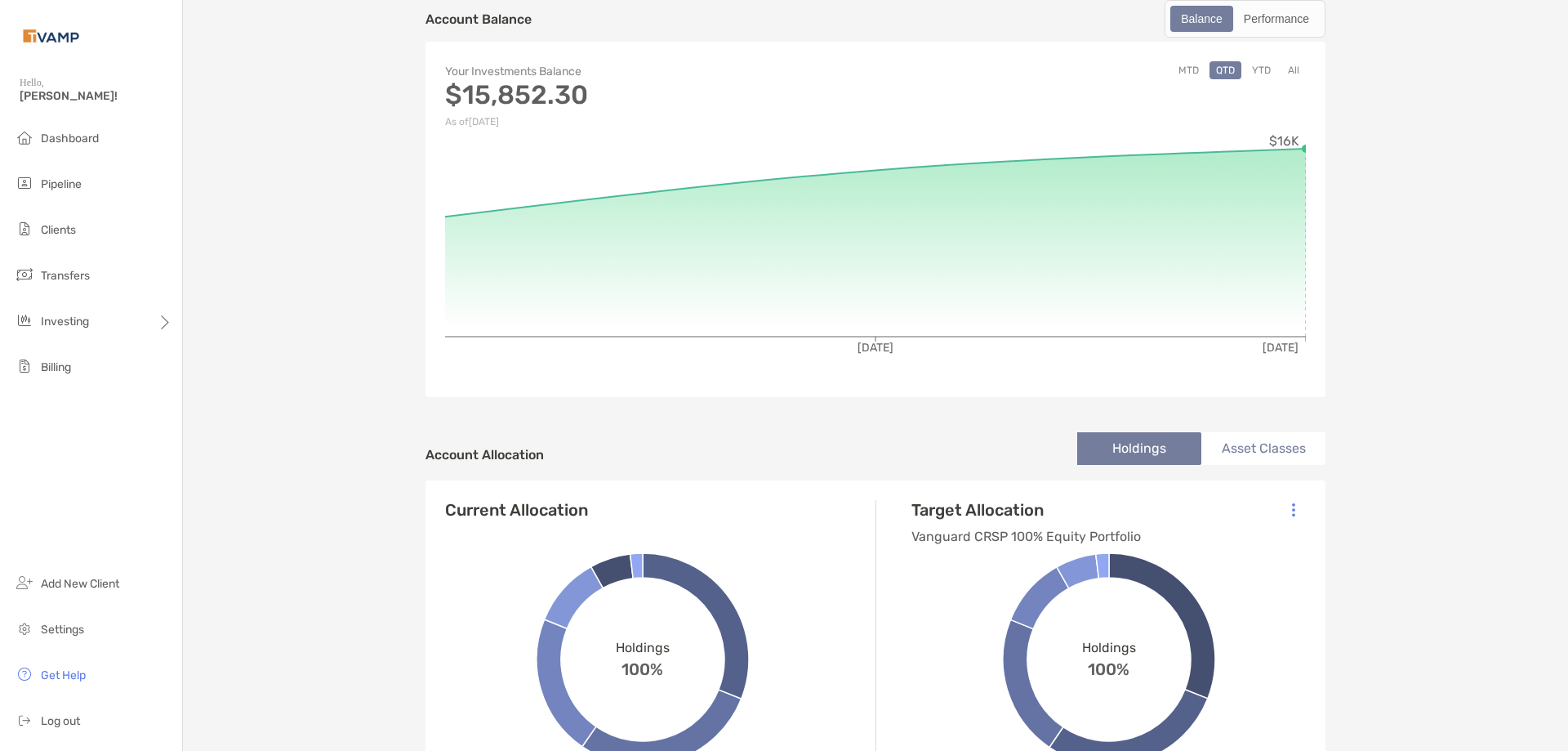
click at [1291, 70] on button "All" at bounding box center [1294, 70] width 25 height 18
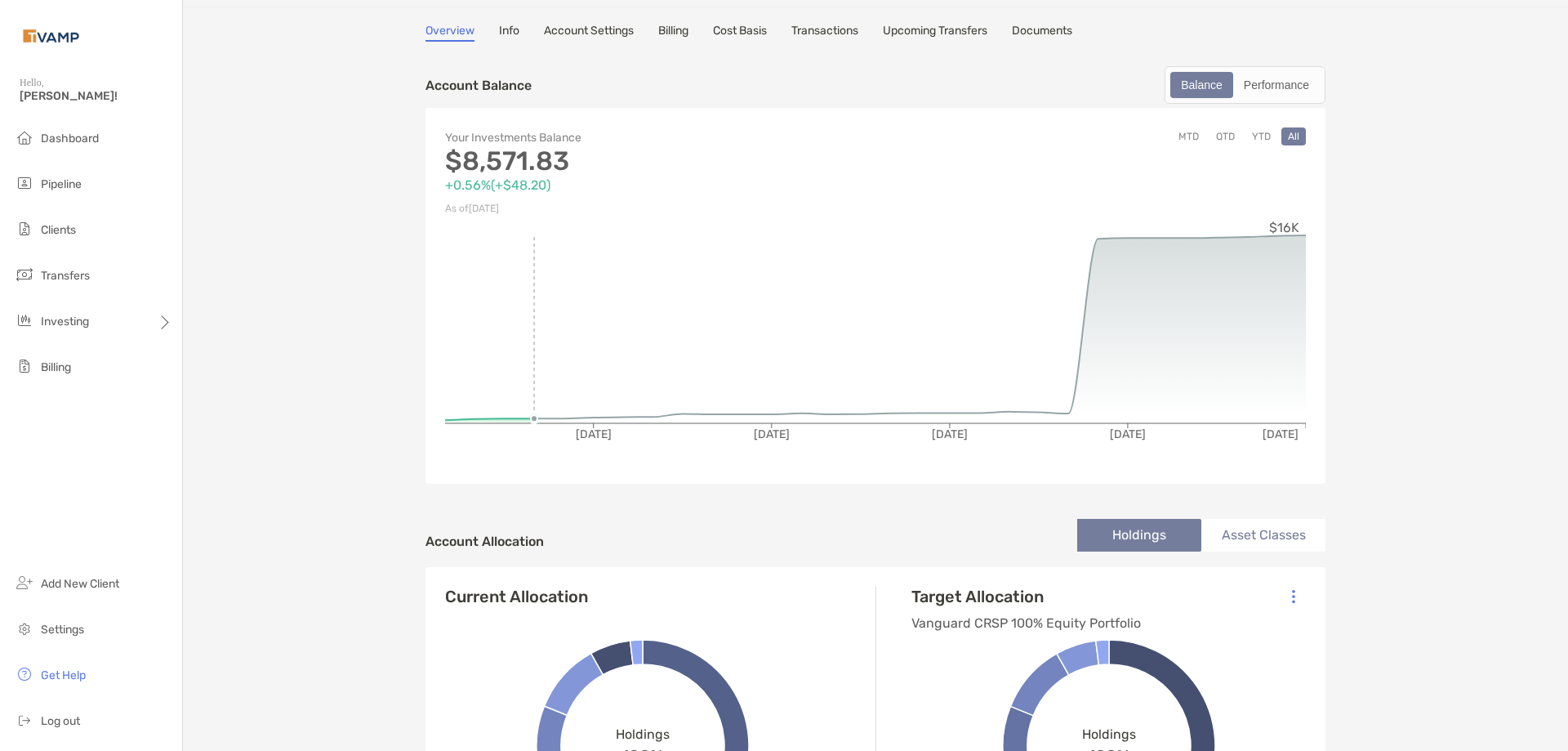
scroll to position [0, 0]
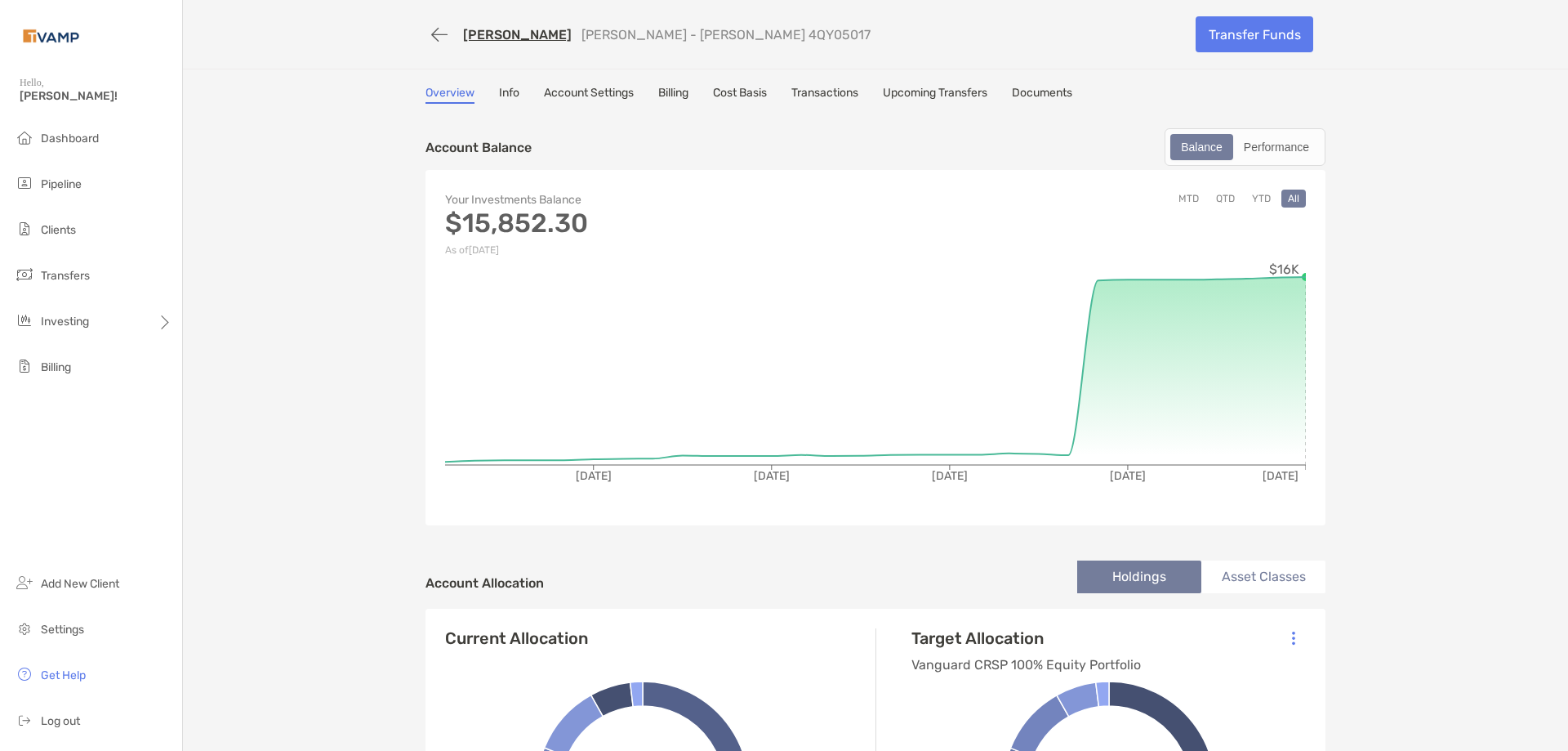
click at [674, 93] on link "Billing" at bounding box center [673, 95] width 30 height 18
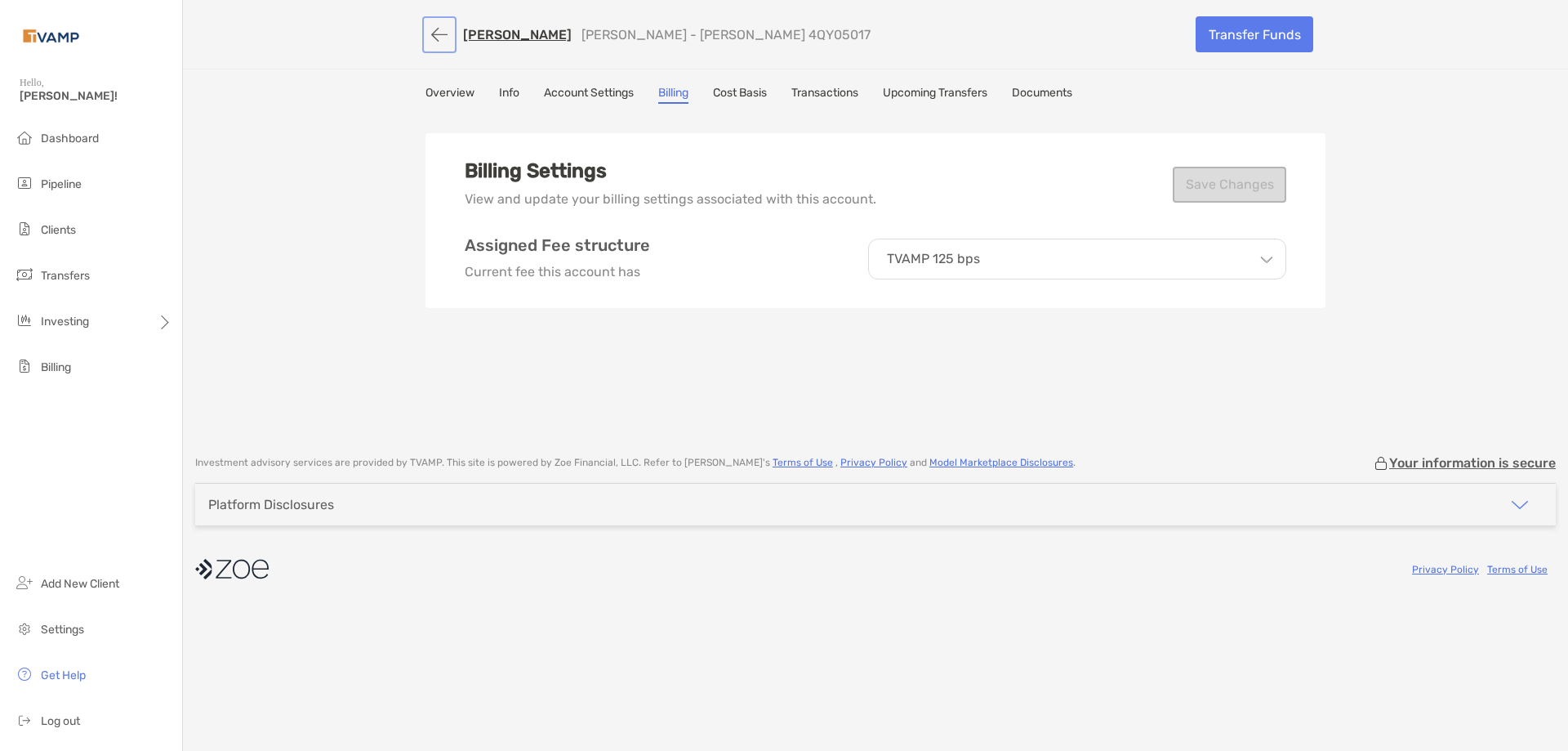
click at [442, 33] on button "button" at bounding box center [439, 34] width 28 height 30
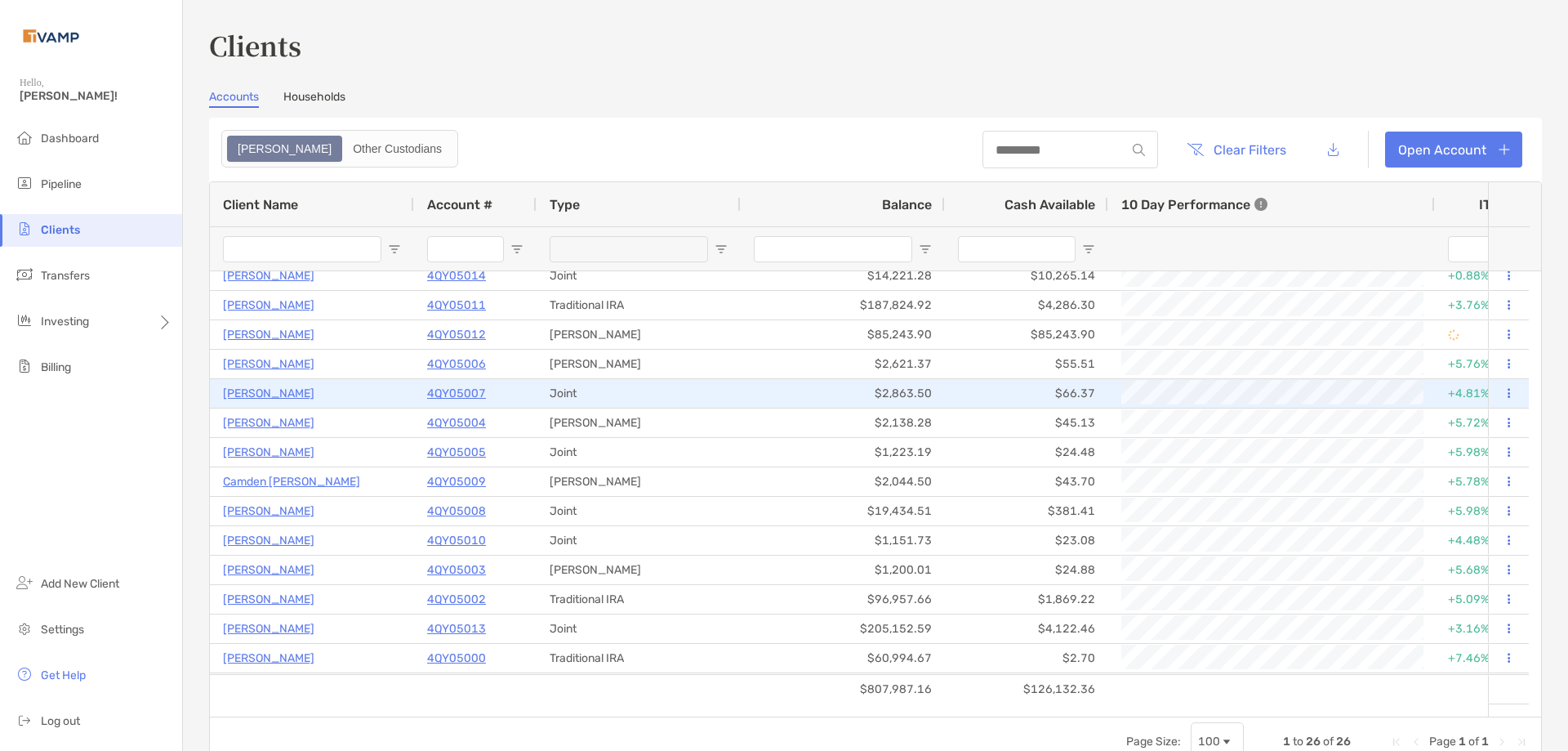
scroll to position [326, 0]
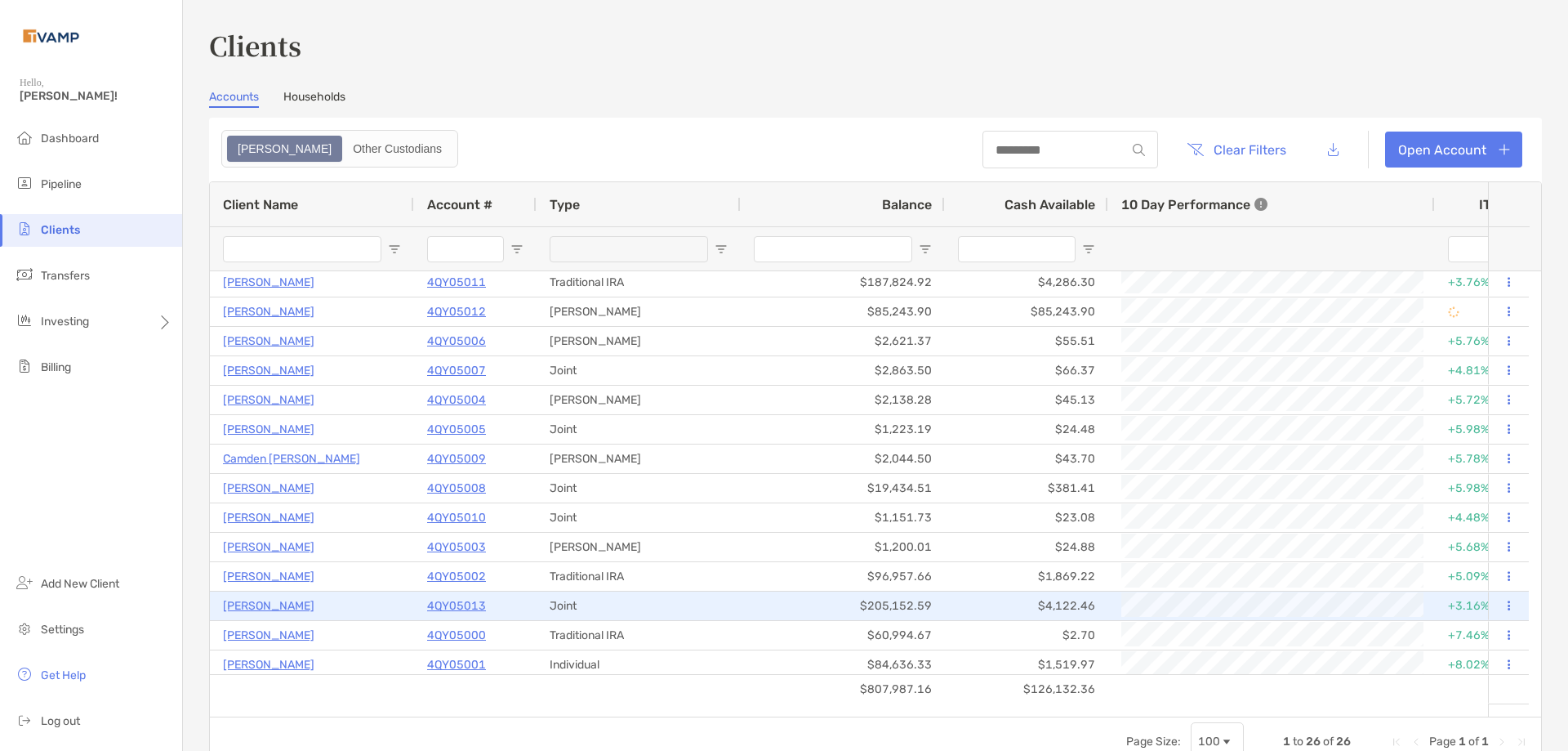
click at [265, 608] on p "[PERSON_NAME]" at bounding box center [269, 605] width 92 height 20
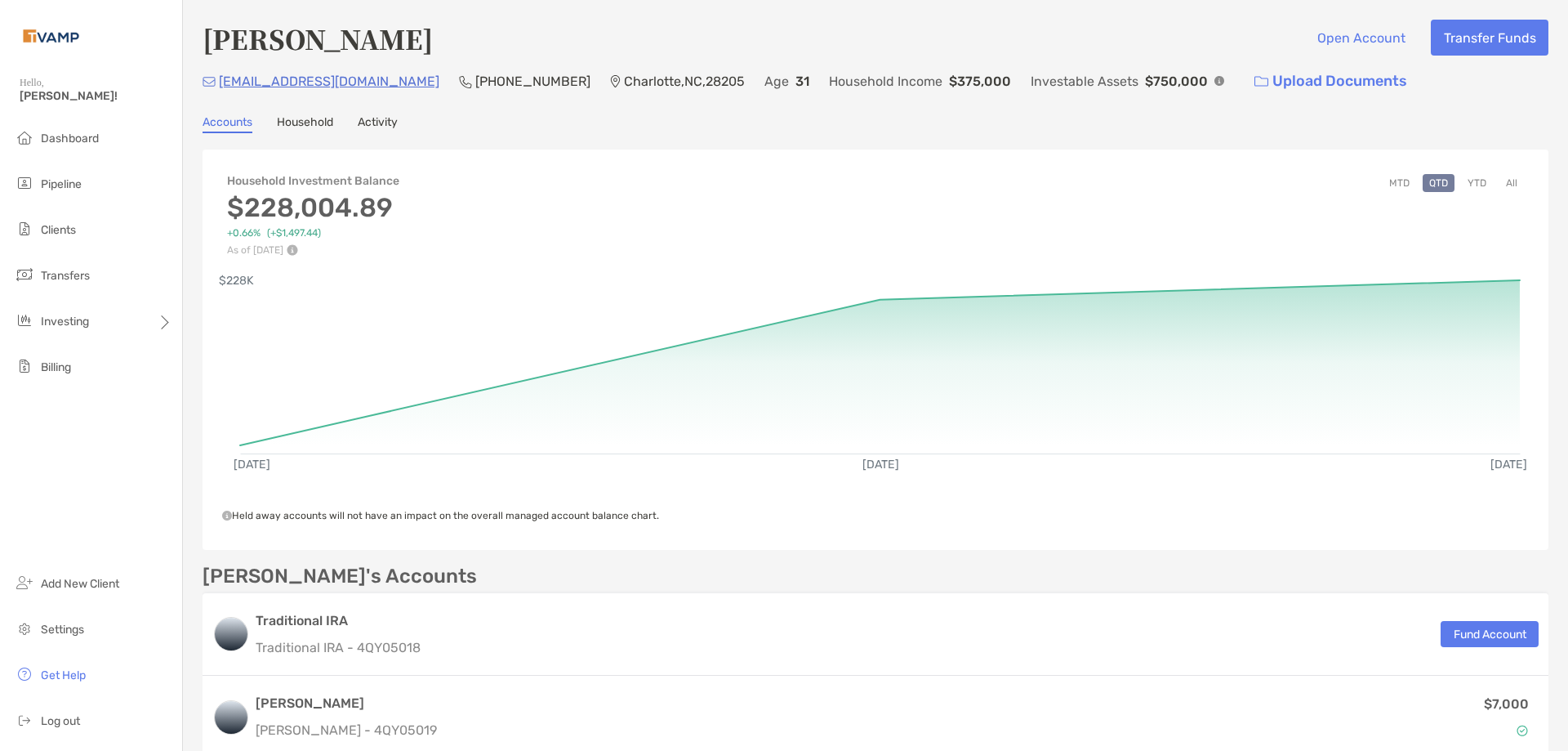
click at [1504, 184] on button "All" at bounding box center [1512, 183] width 25 height 18
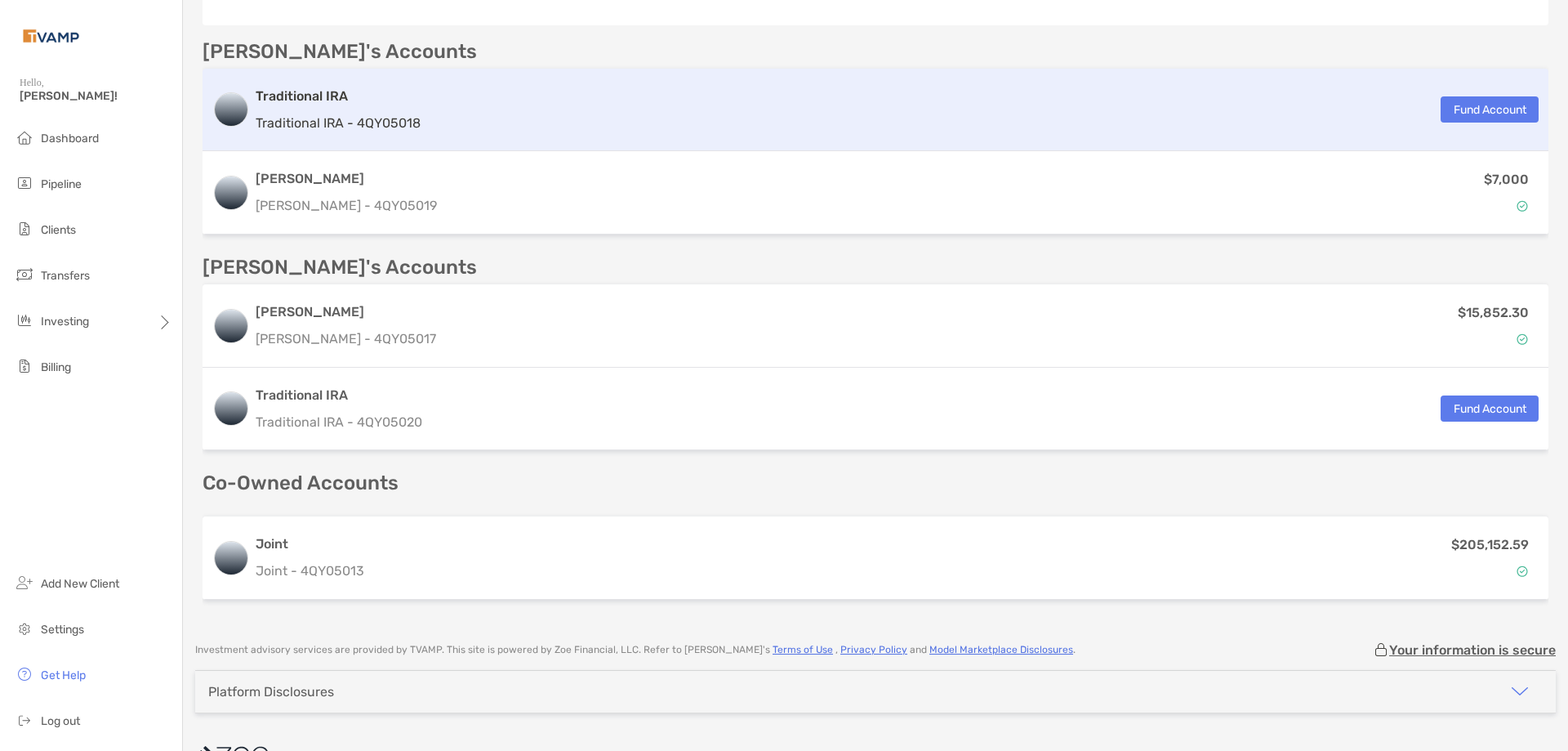
scroll to position [564, 0]
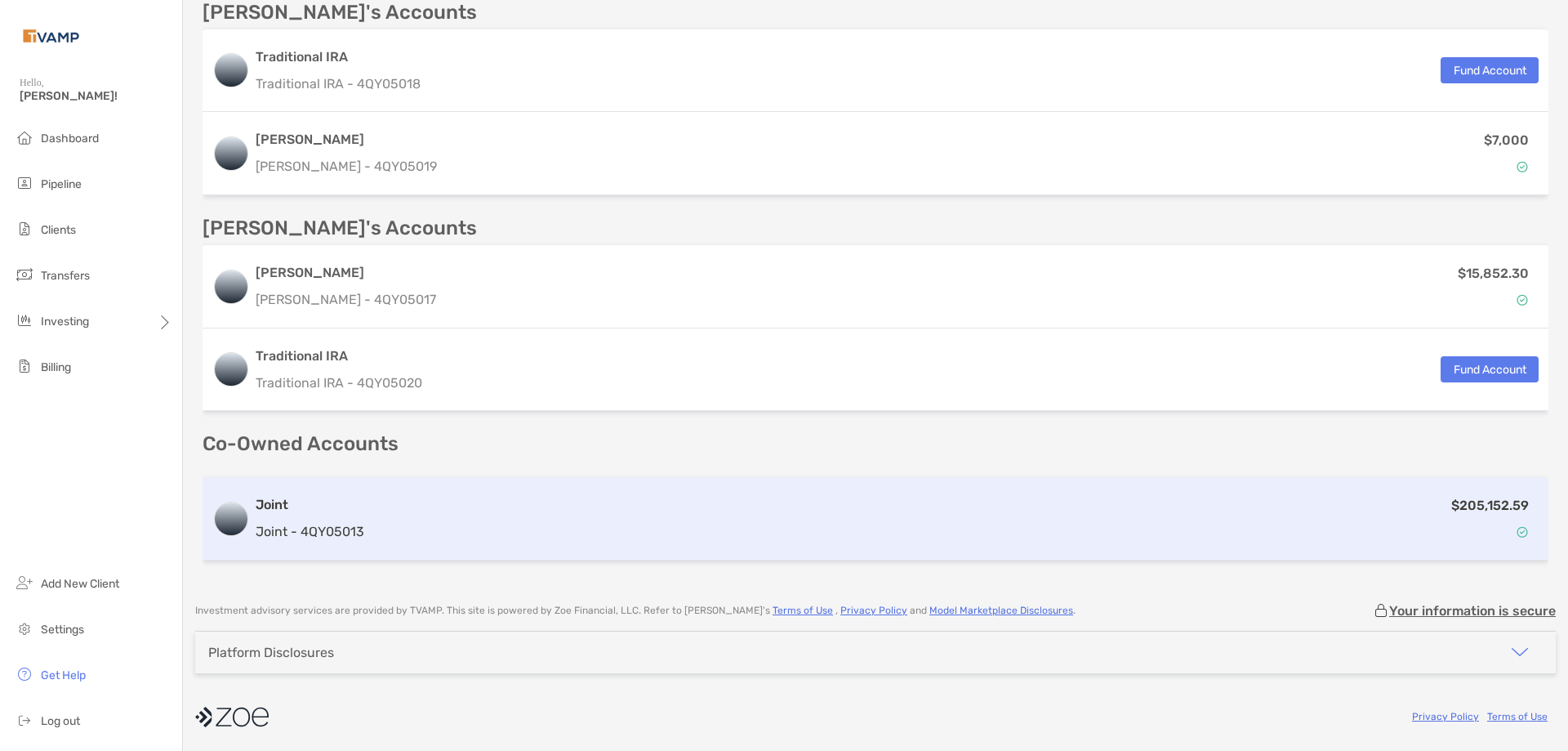
click at [282, 498] on h3 "Joint" at bounding box center [310, 505] width 109 height 20
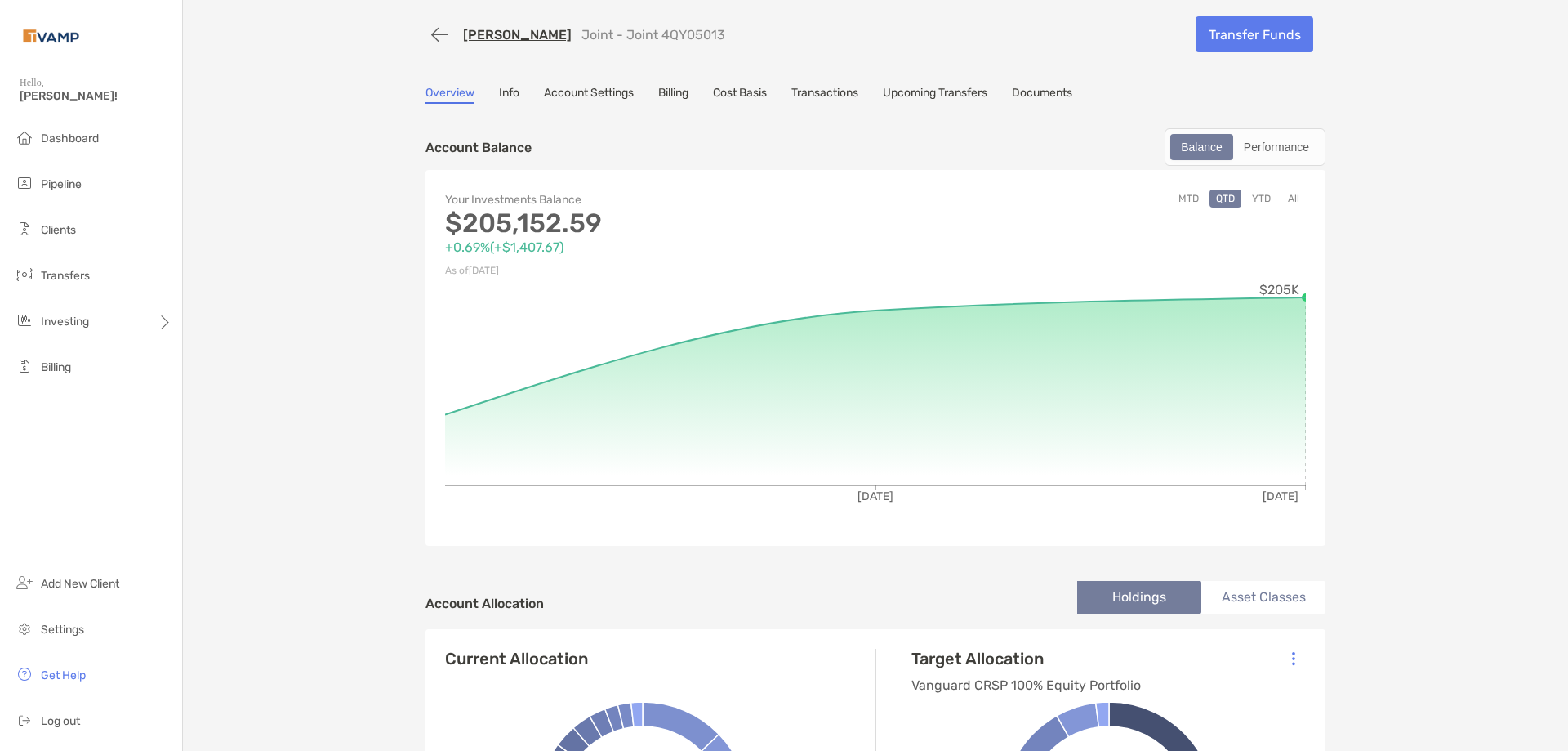
click at [1282, 197] on button "All" at bounding box center [1294, 199] width 25 height 18
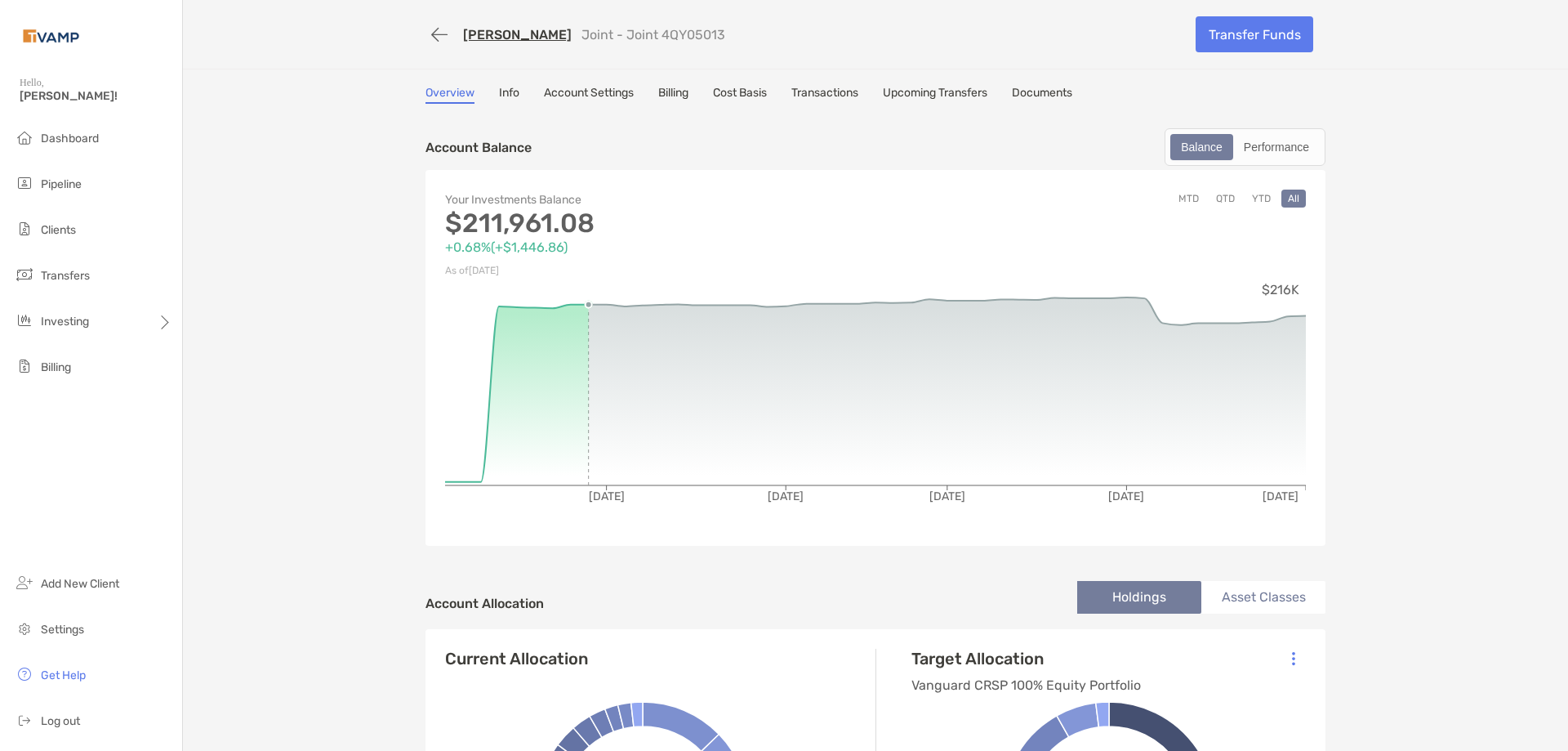
click at [681, 97] on link "Billing" at bounding box center [673, 95] width 30 height 18
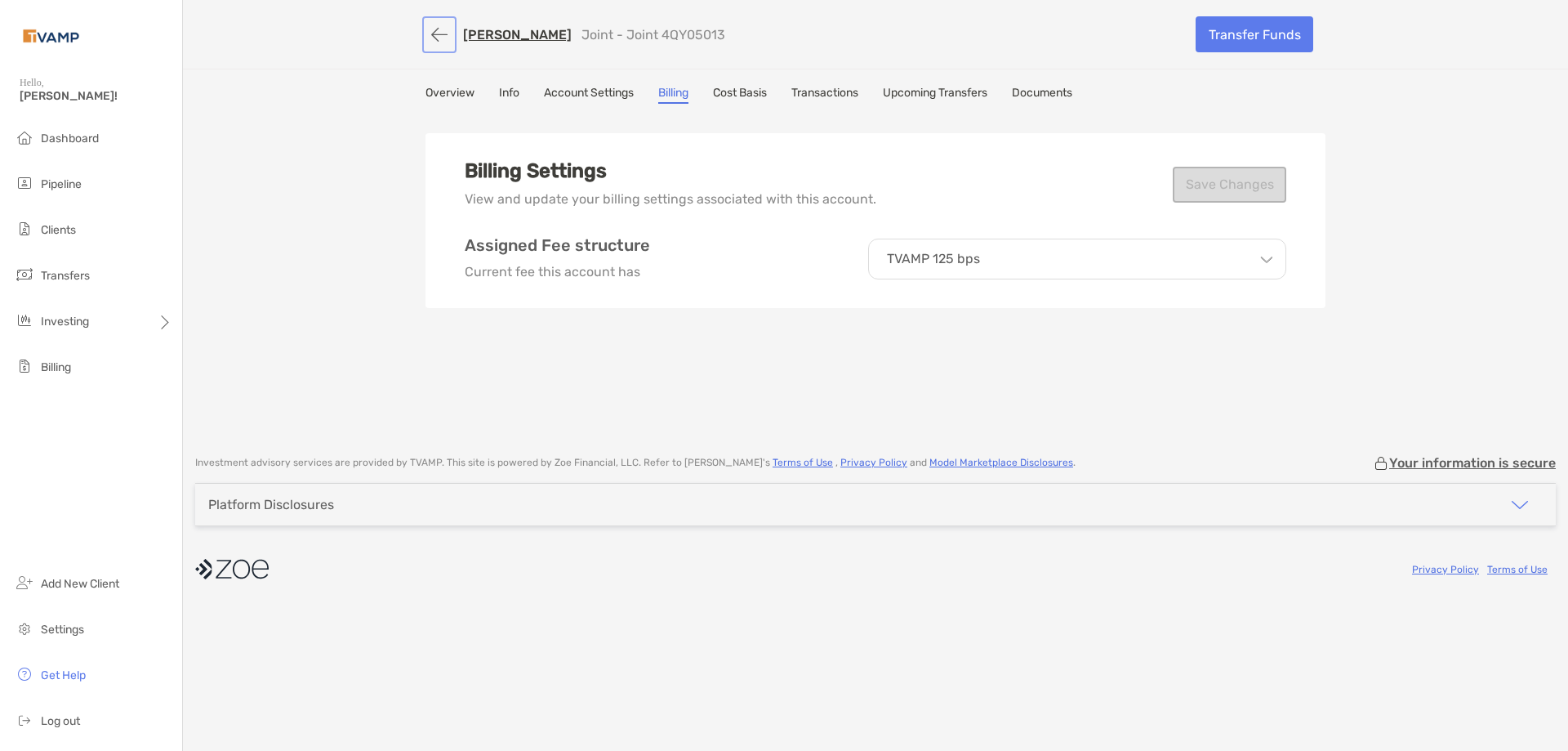
click at [434, 38] on button "button" at bounding box center [439, 34] width 28 height 30
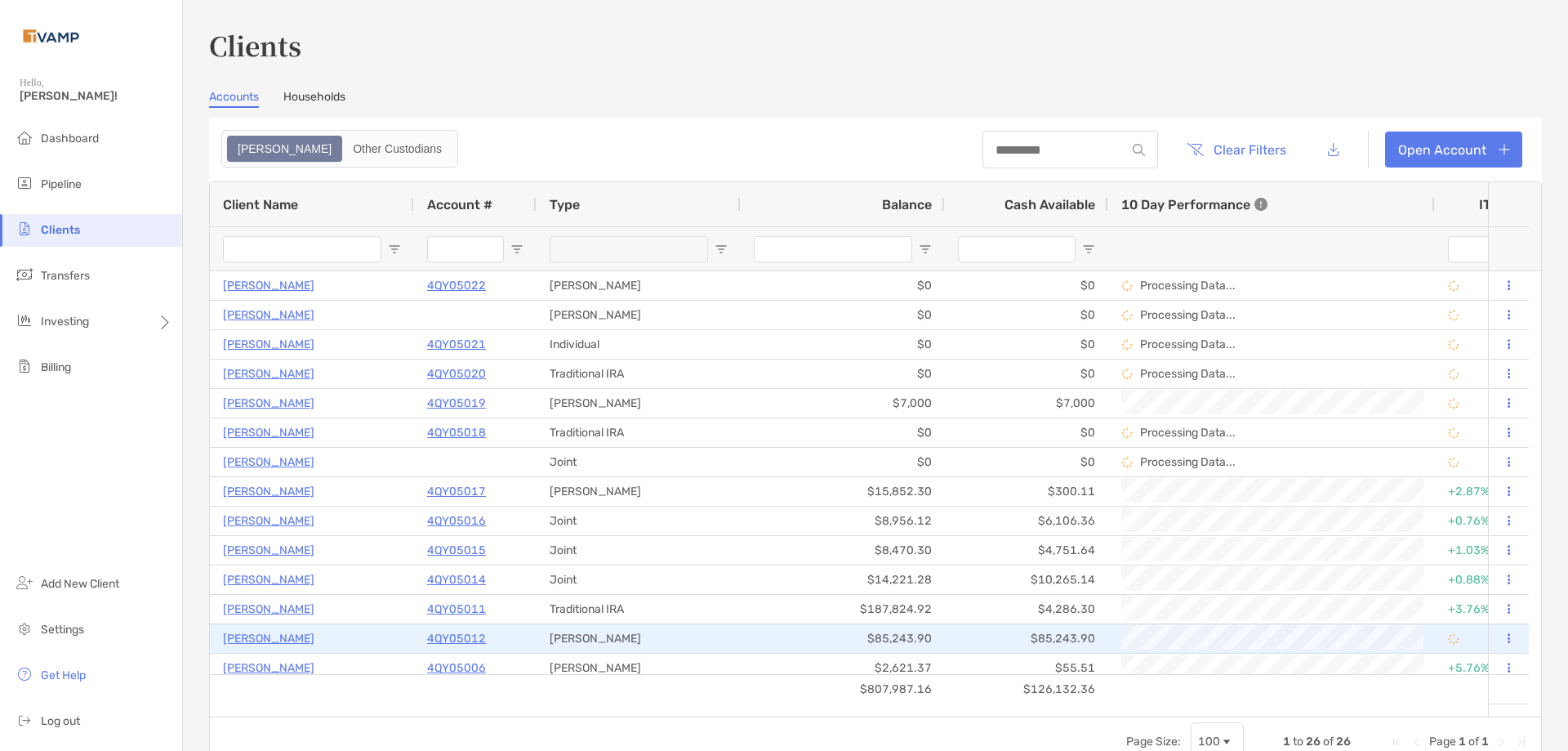
click at [271, 637] on p "[PERSON_NAME]" at bounding box center [269, 638] width 92 height 20
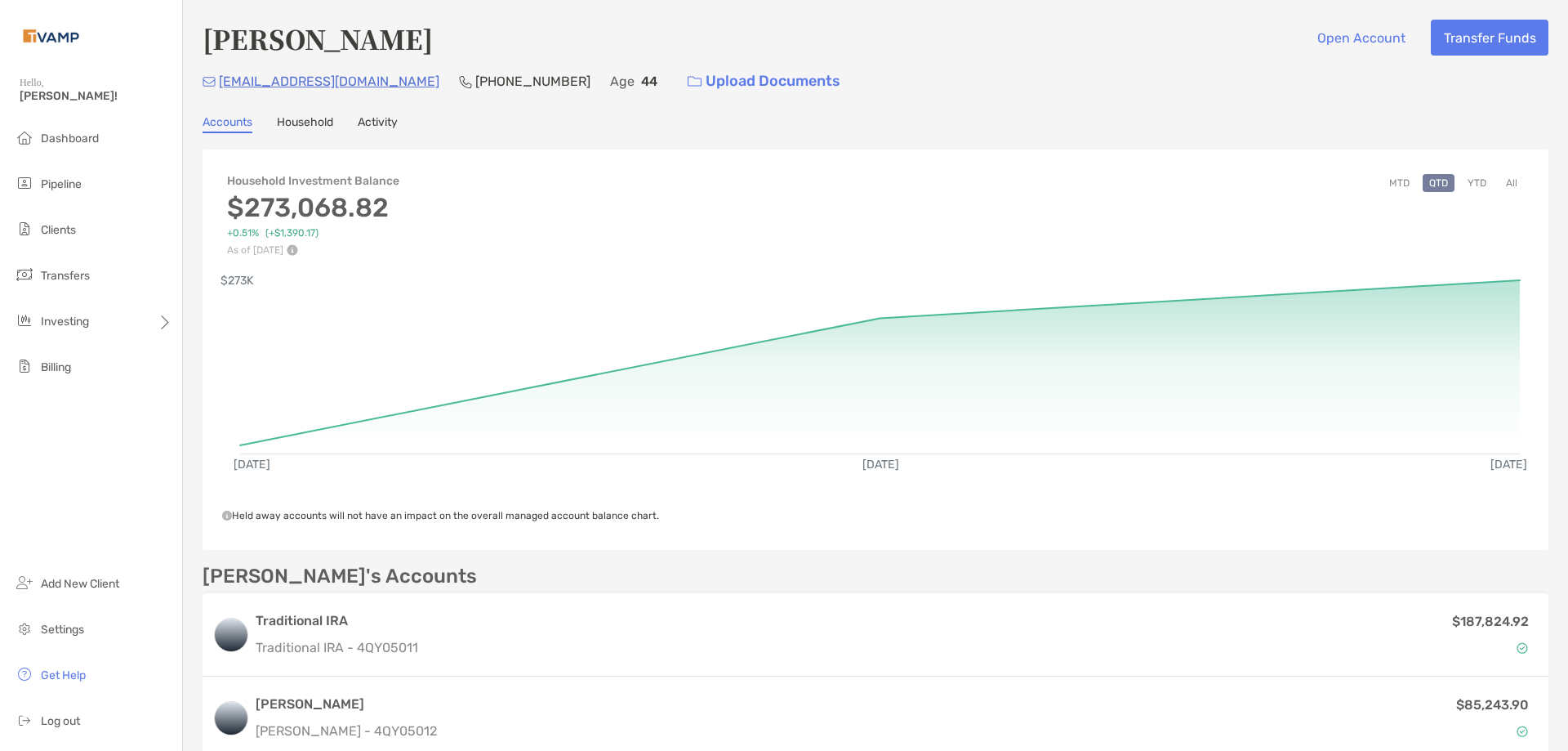
click at [1499, 187] on button "All" at bounding box center [1512, 183] width 25 height 18
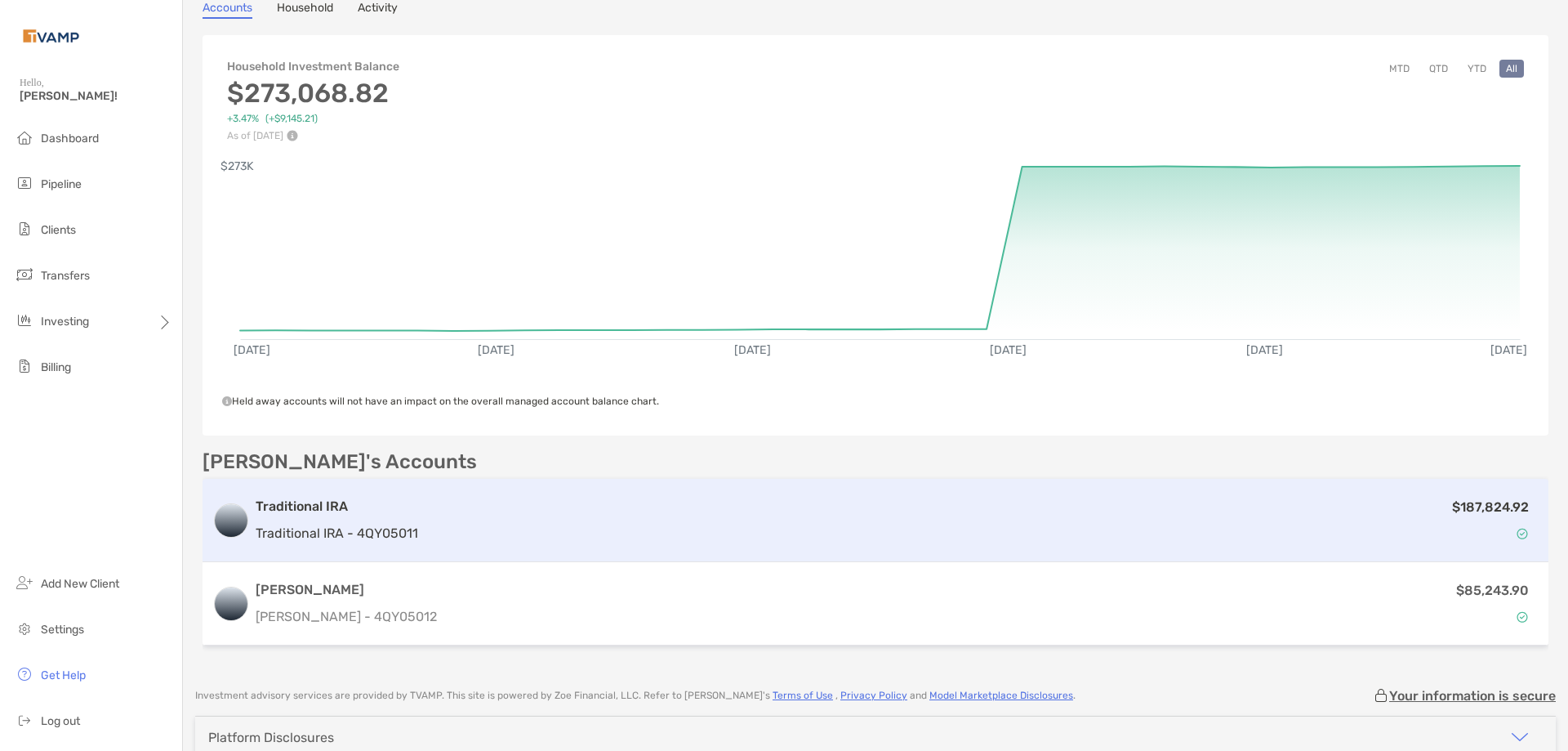
scroll to position [200, 0]
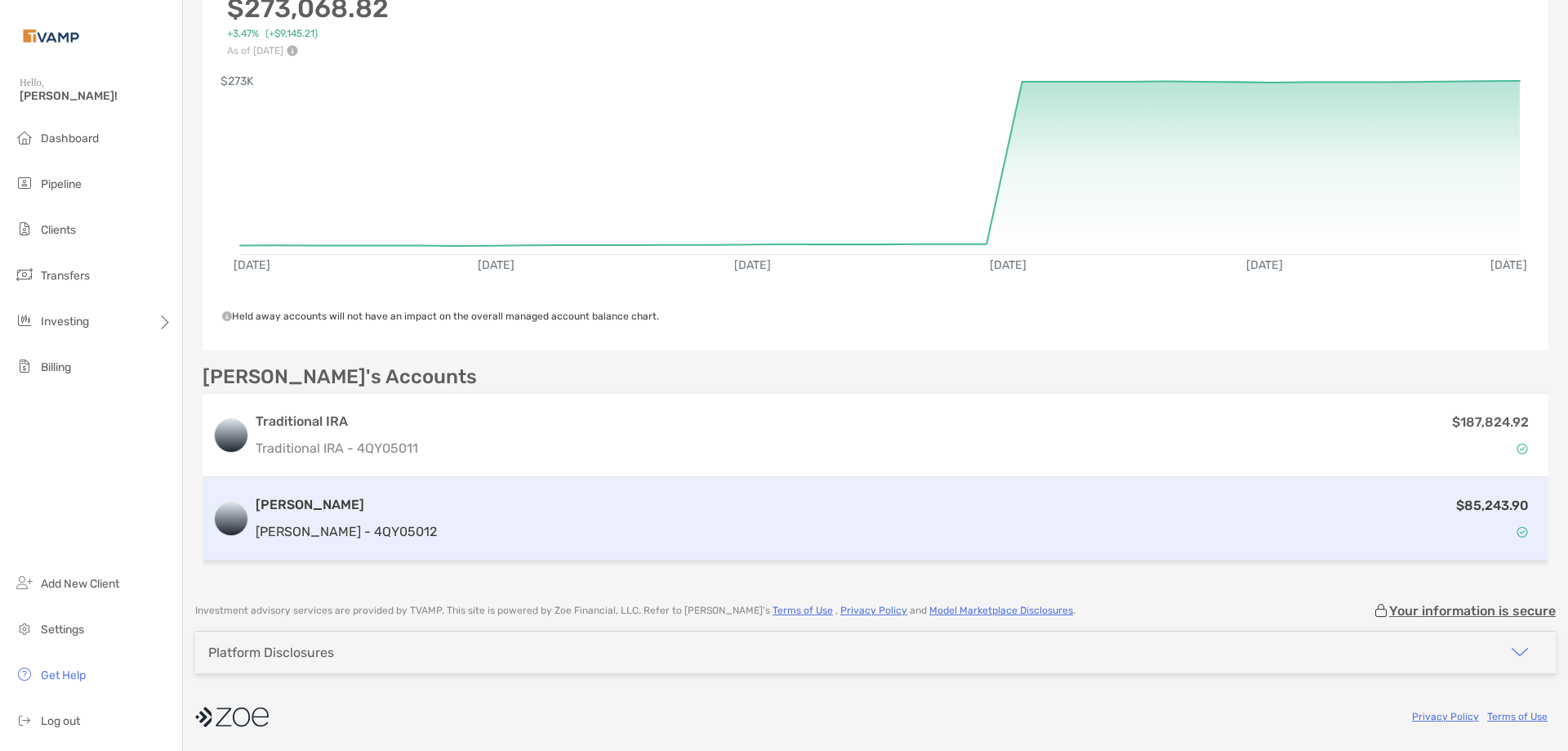
click at [290, 528] on p "[PERSON_NAME] - 4QY05012" at bounding box center [347, 531] width 182 height 20
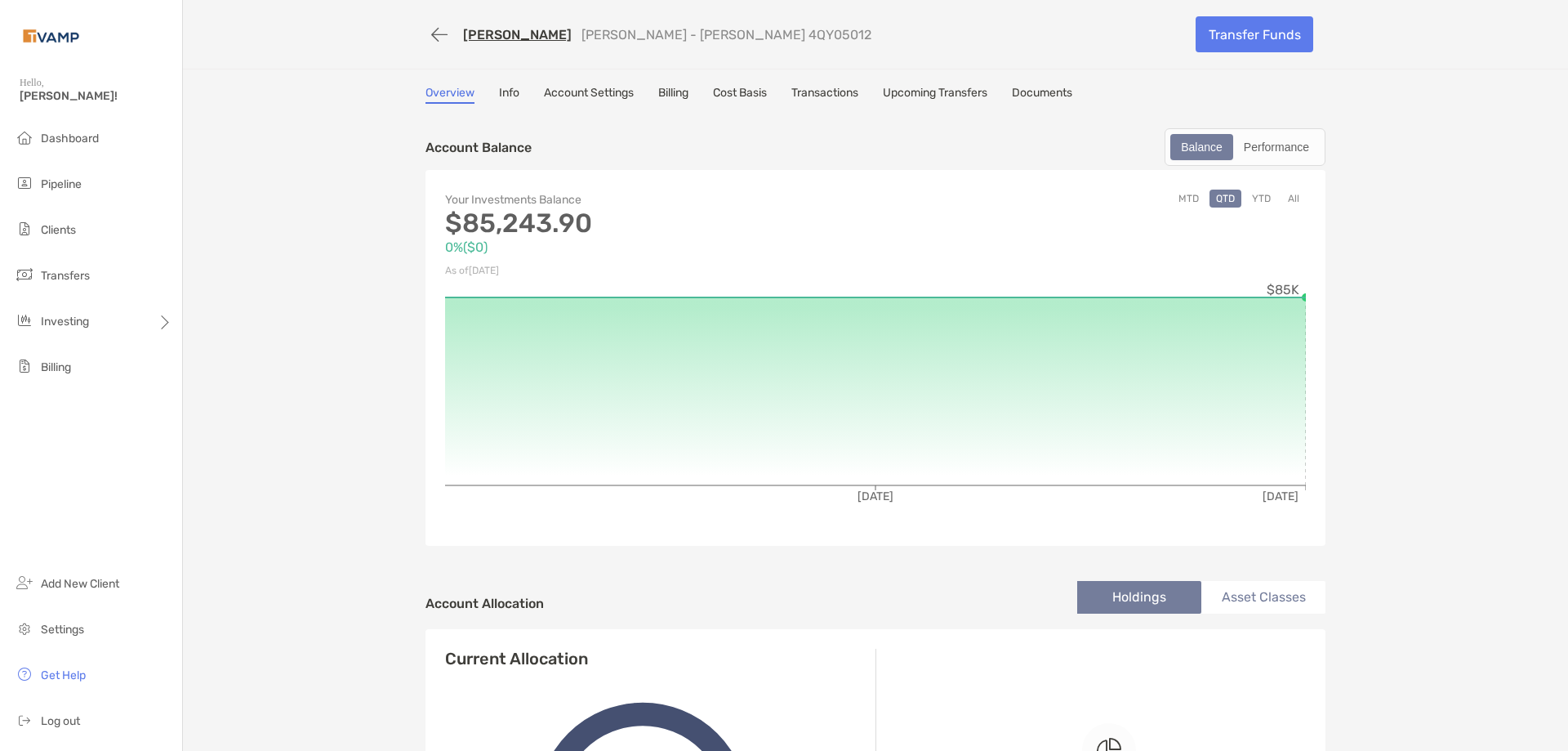
click at [680, 95] on link "Billing" at bounding box center [673, 95] width 30 height 18
